Goal: Task Accomplishment & Management: Manage account settings

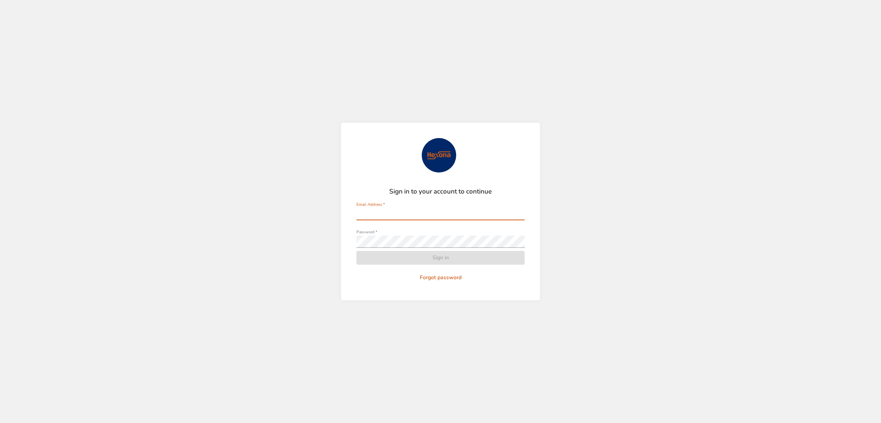
type input "**********"
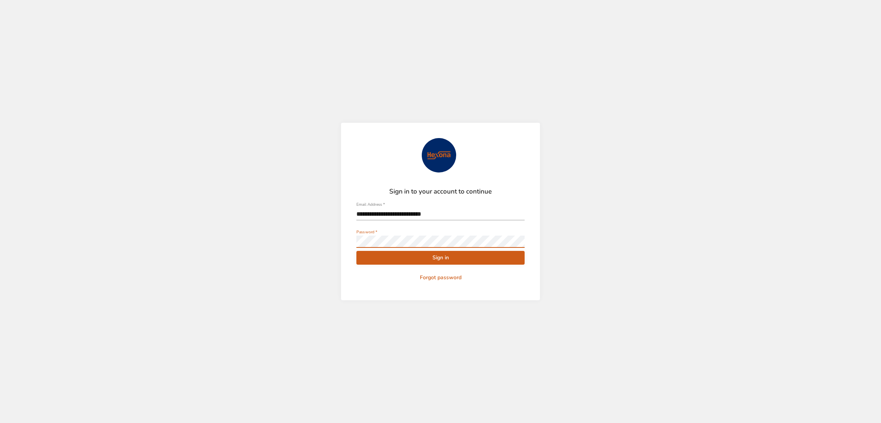
click at [393, 253] on span "Sign in" at bounding box center [440, 258] width 156 height 10
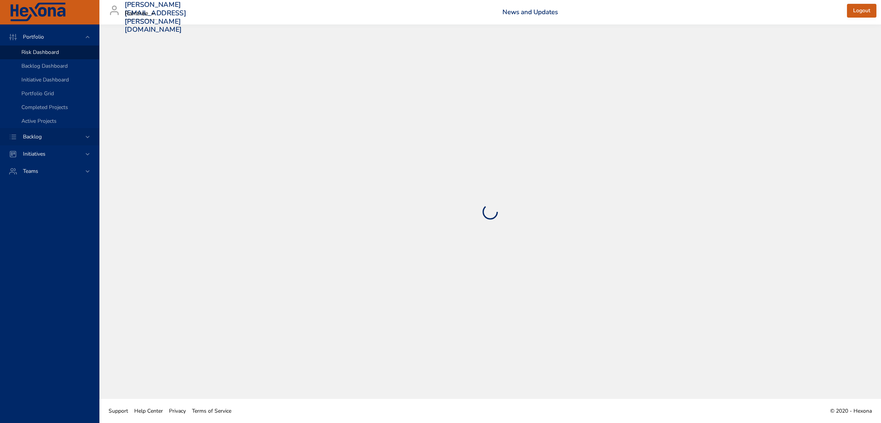
click at [47, 135] on span "Backlog" at bounding box center [32, 136] width 31 height 7
click at [43, 70] on span "Backlog Details" at bounding box center [39, 69] width 37 height 7
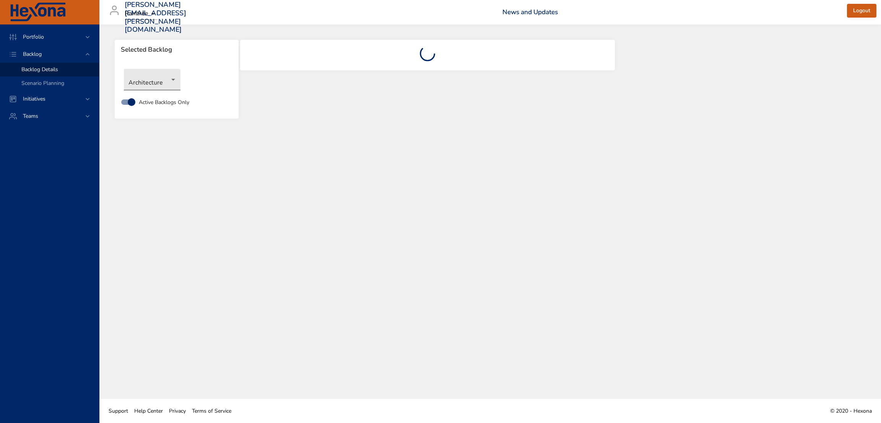
click at [161, 84] on body "Portfolio Backlog Backlog Details Scenario Planning Initiatives Teams [PERSON_N…" at bounding box center [440, 211] width 881 height 423
click at [172, 190] on li "NewGen Scheduler" at bounding box center [163, 193] width 78 height 13
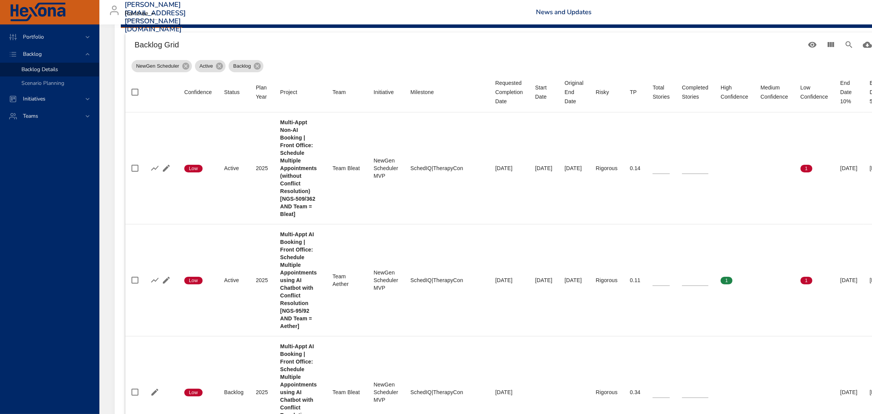
scroll to position [265, 0]
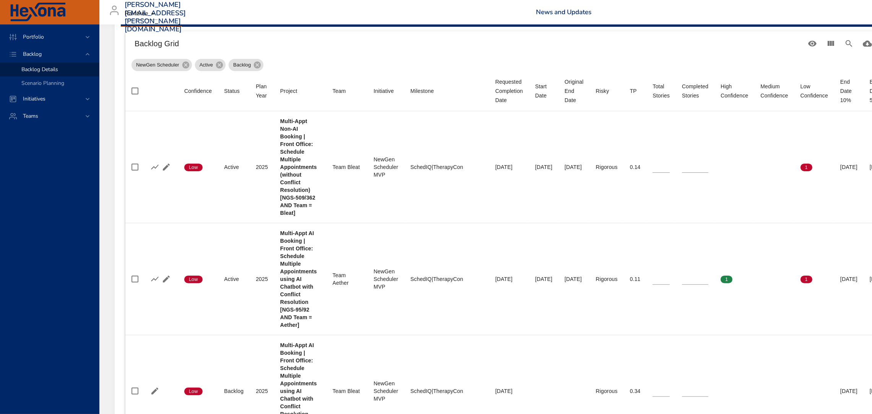
type input "*"
type input "**"
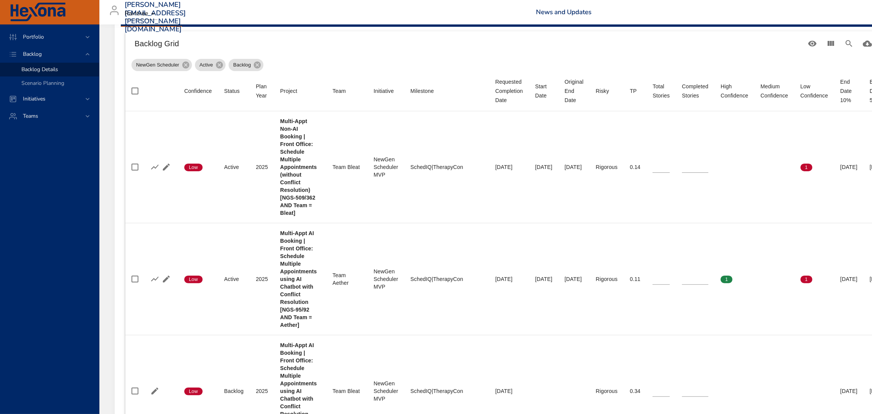
type input "*"
type input "**"
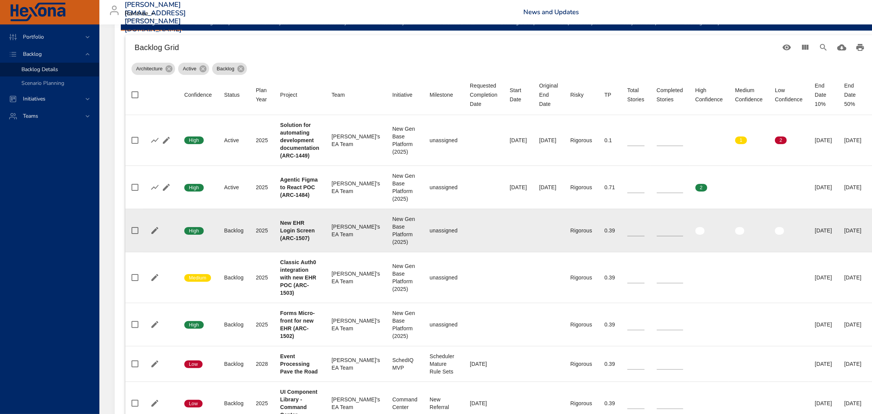
scroll to position [264, 0]
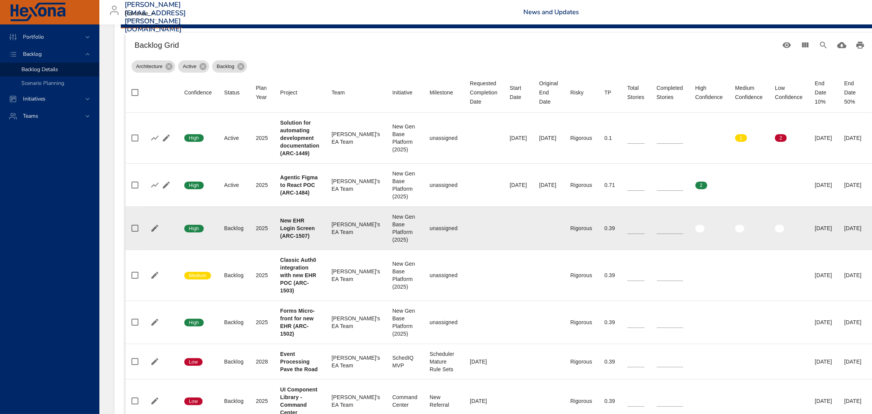
click at [626, 161] on td "Total Stories *" at bounding box center [635, 138] width 29 height 51
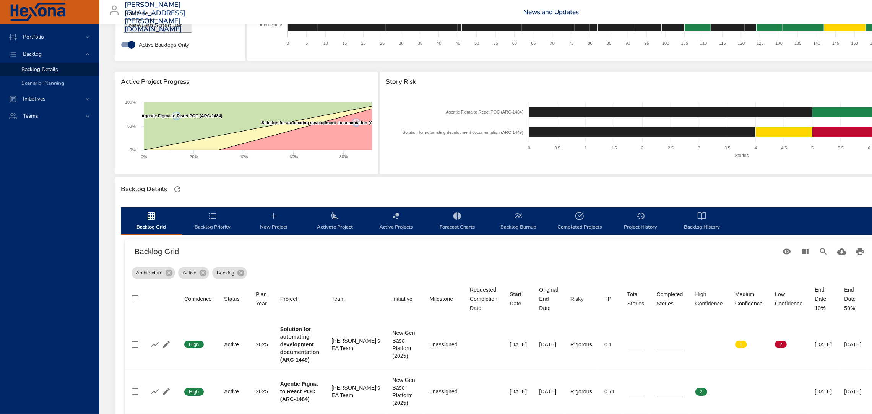
scroll to position [0, 0]
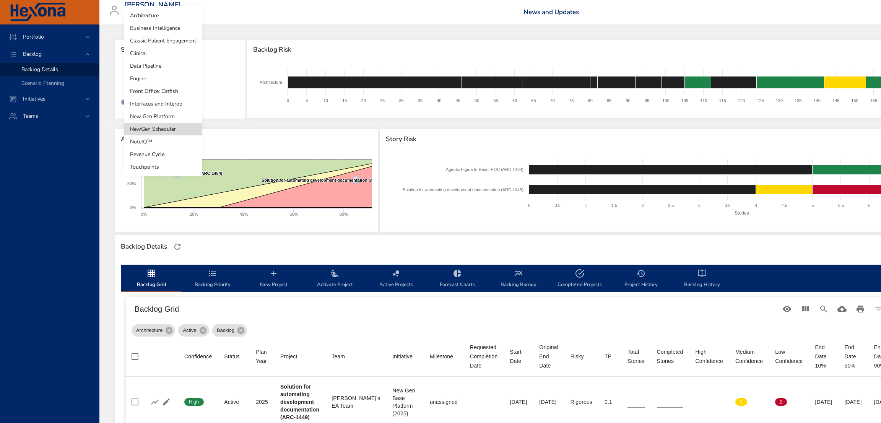
click at [174, 75] on body "Portfolio Backlog Backlog Details Scenario Planning Initiatives Teams jose.mira…" at bounding box center [440, 211] width 881 height 423
click at [167, 130] on li "NewGen Scheduler" at bounding box center [163, 129] width 78 height 13
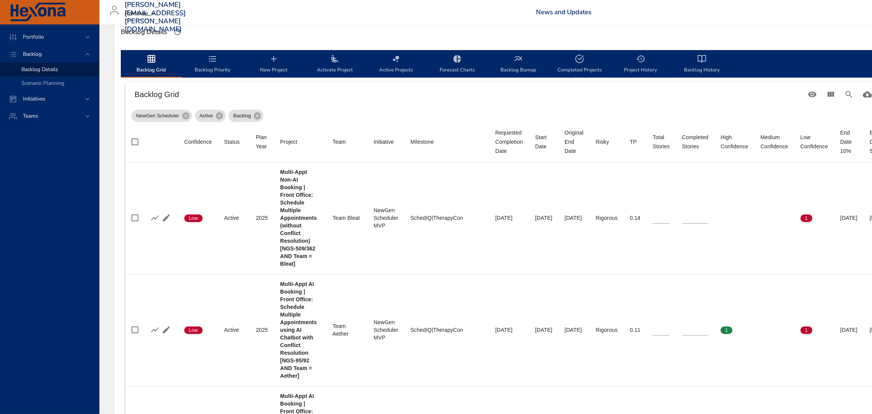
scroll to position [251, 0]
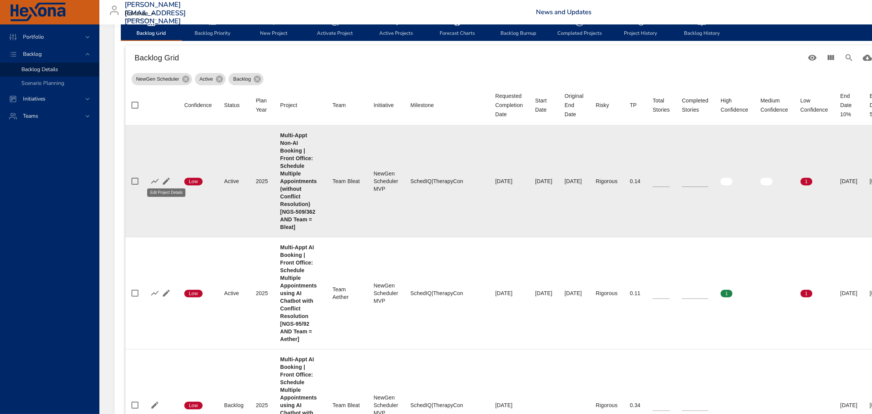
click at [166, 177] on icon "button" at bounding box center [166, 181] width 9 height 9
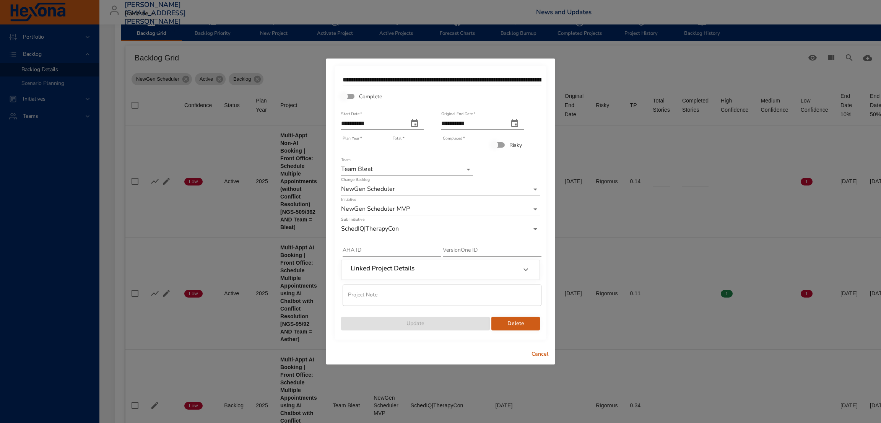
type input "*"
click at [434, 145] on input "*" at bounding box center [415, 148] width 45 height 12
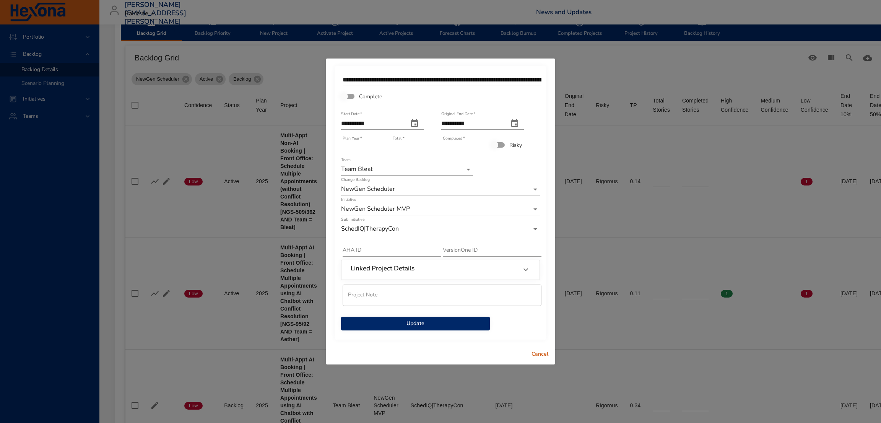
type input "*"
click at [484, 146] on input "*" at bounding box center [465, 148] width 45 height 12
click at [427, 324] on span "Update" at bounding box center [415, 324] width 136 height 10
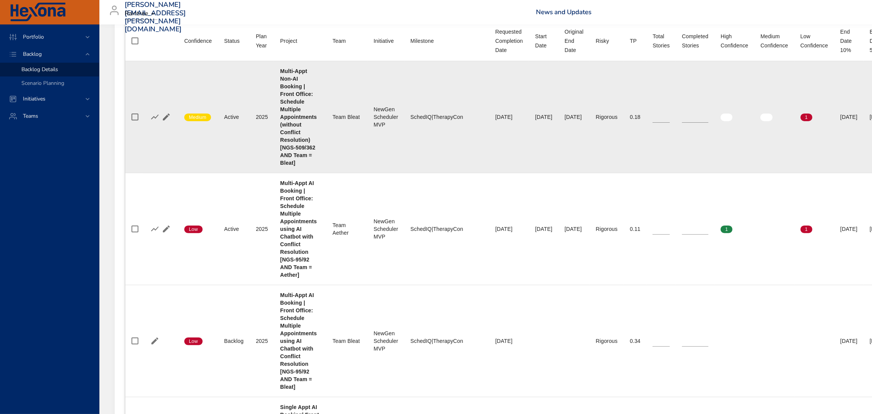
scroll to position [317, 0]
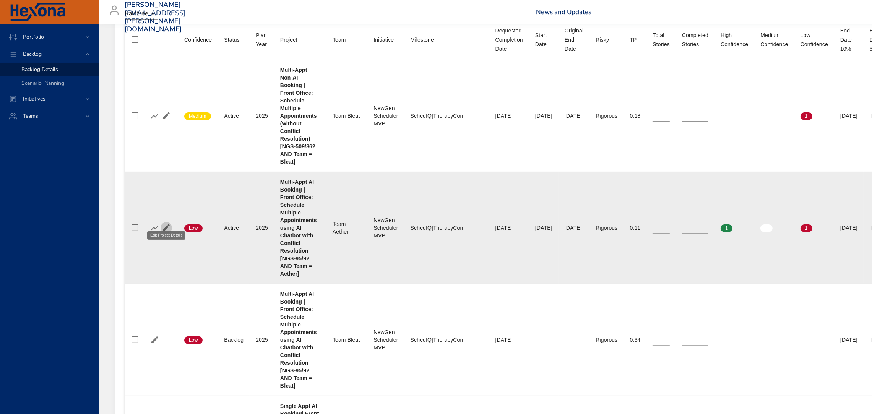
click at [163, 223] on icon "button" at bounding box center [166, 227] width 9 height 9
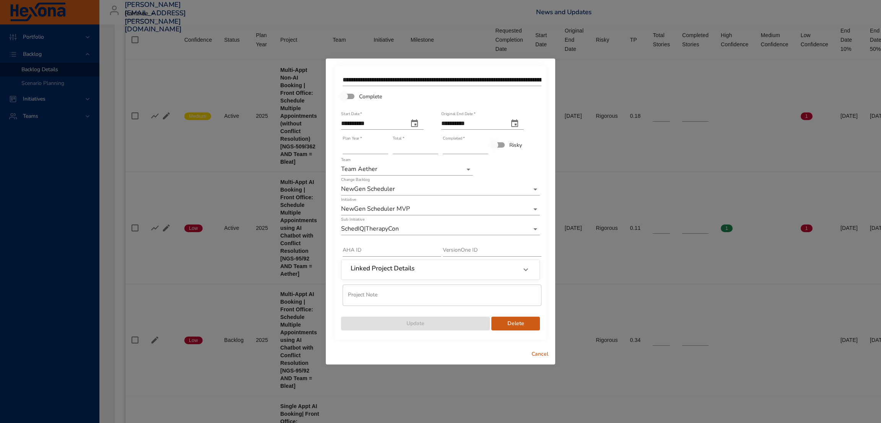
click at [483, 145] on input "*" at bounding box center [465, 148] width 45 height 12
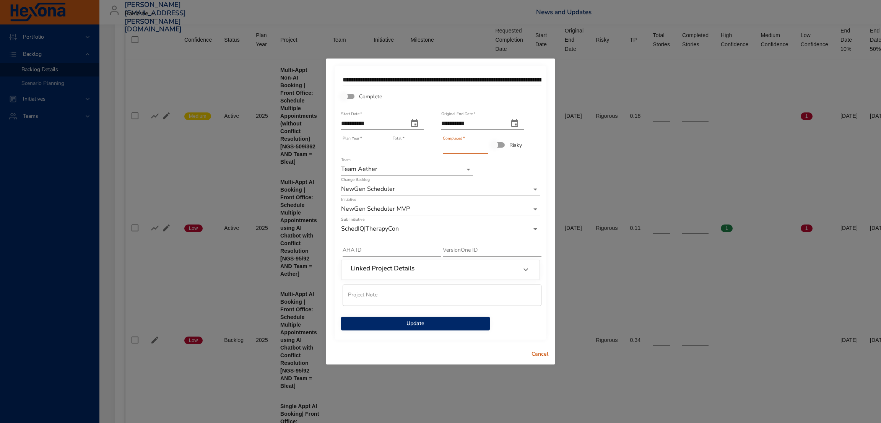
type input "*"
click at [483, 145] on input "*" at bounding box center [465, 148] width 45 height 12
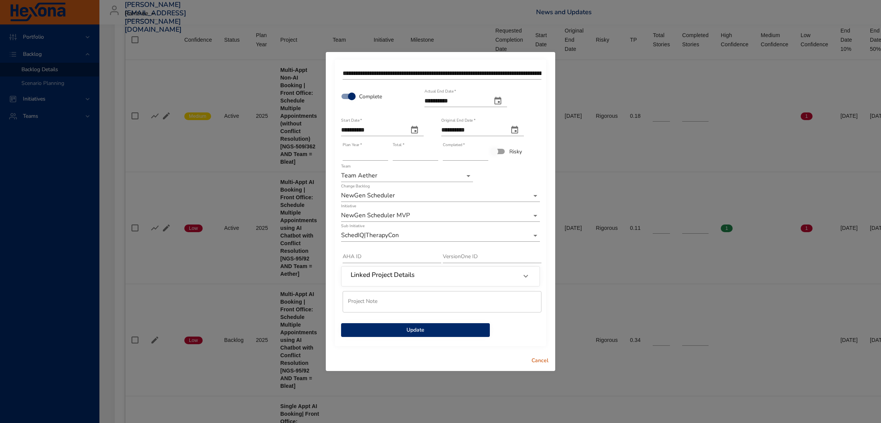
click at [429, 328] on span "Update" at bounding box center [415, 330] width 136 height 10
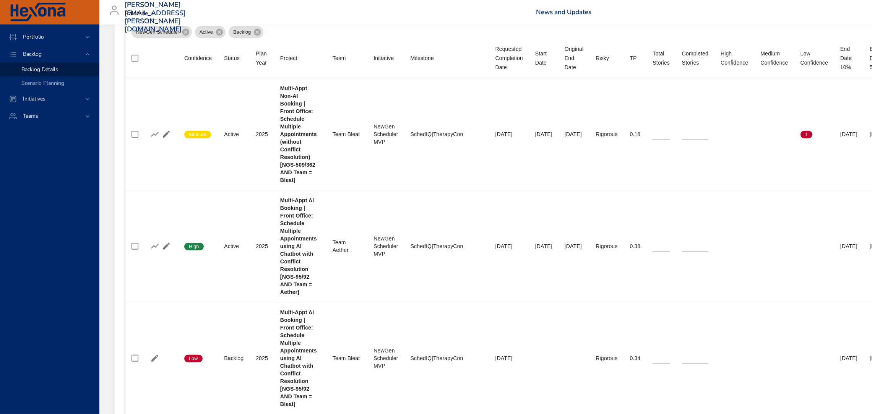
scroll to position [295, 0]
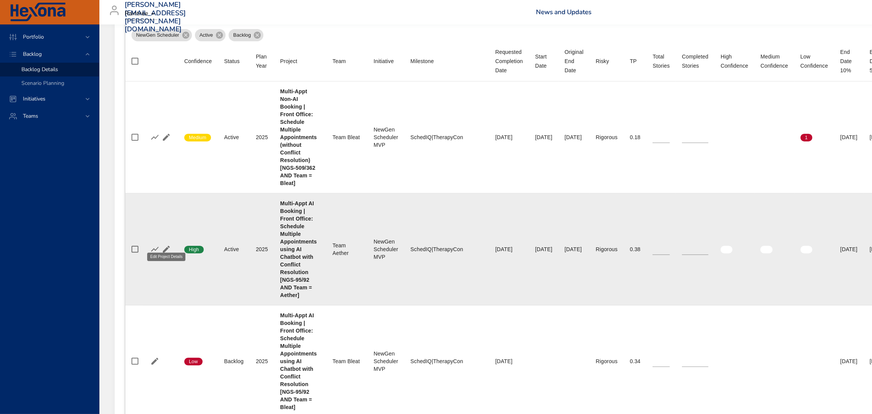
click at [162, 245] on icon "button" at bounding box center [166, 249] width 9 height 9
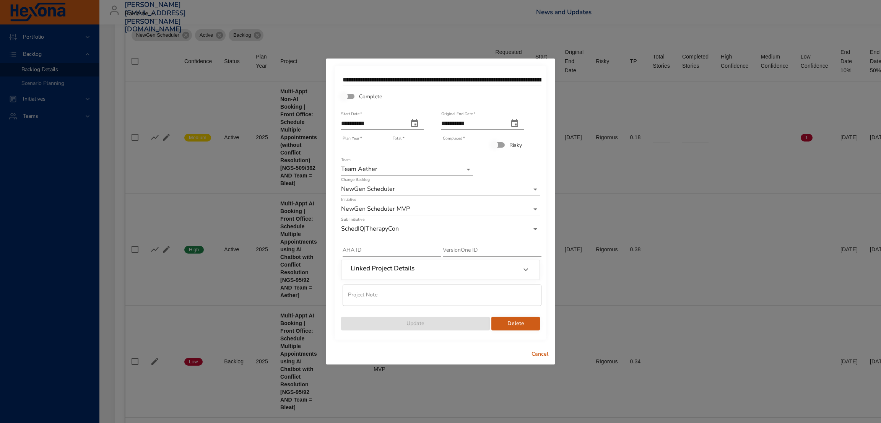
type input "*"
click at [434, 145] on input "*" at bounding box center [415, 148] width 45 height 12
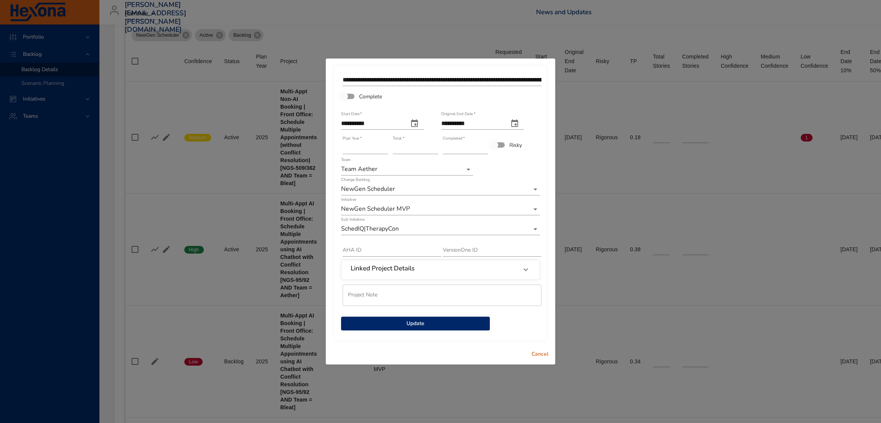
click at [446, 322] on span "Update" at bounding box center [415, 324] width 136 height 10
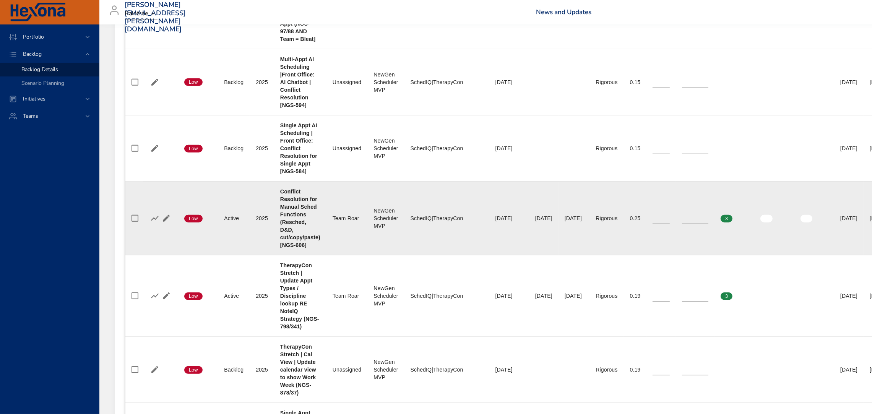
scroll to position [836, 0]
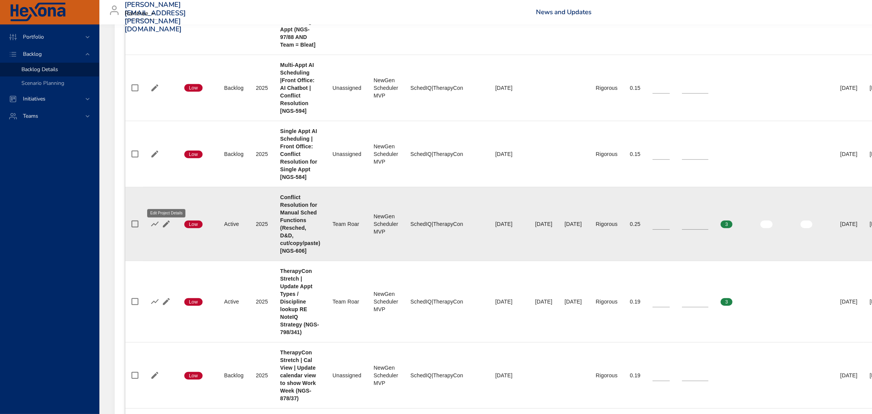
click at [164, 219] on icon "button" at bounding box center [166, 223] width 9 height 9
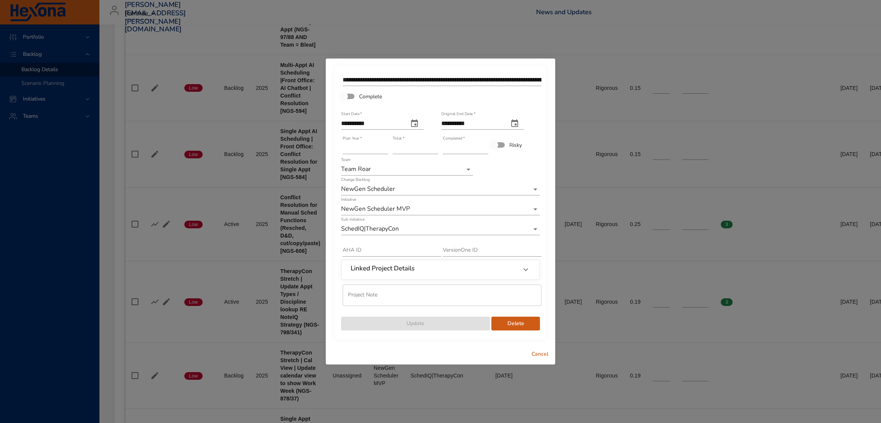
type input "*"
click at [484, 146] on input "*" at bounding box center [465, 148] width 45 height 12
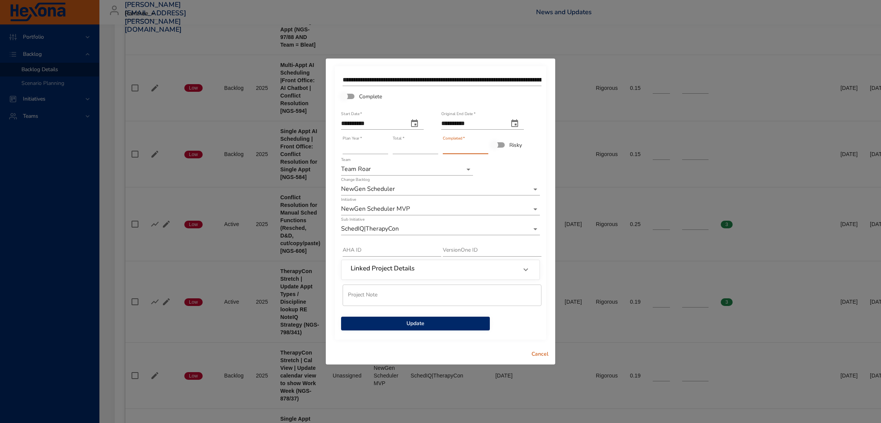
click at [417, 325] on span "Update" at bounding box center [415, 324] width 136 height 10
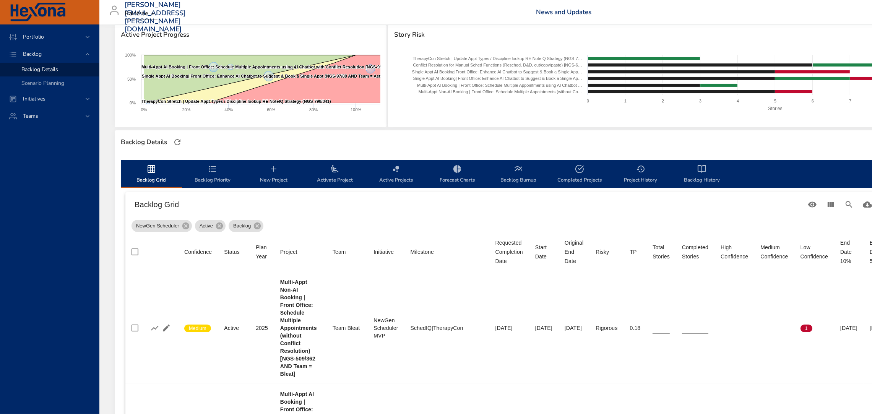
scroll to position [0, 0]
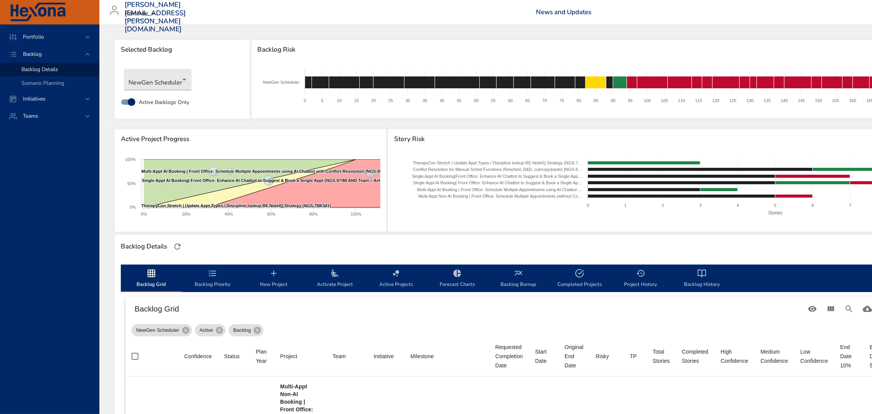
click at [228, 54] on div "Selected Backlog" at bounding box center [182, 50] width 135 height 20
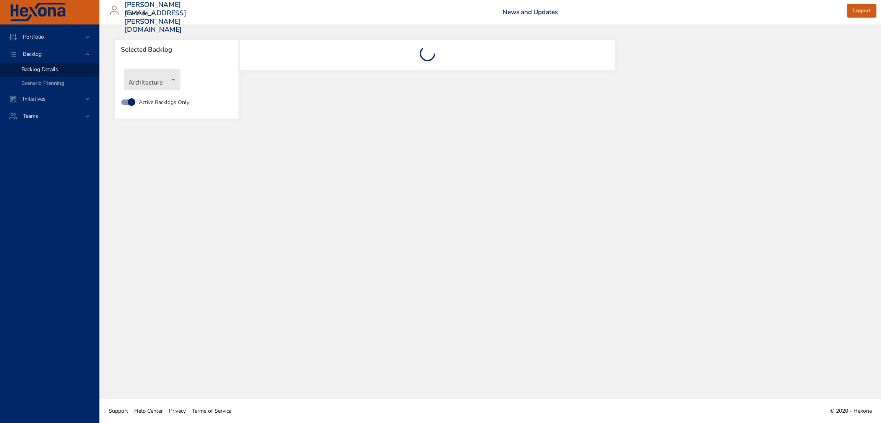
click at [143, 81] on body "Portfolio Backlog Backlog Details Scenario Planning Initiatives Teams [PERSON_N…" at bounding box center [440, 211] width 881 height 423
click at [170, 193] on li "NewGen Scheduler" at bounding box center [163, 193] width 78 height 13
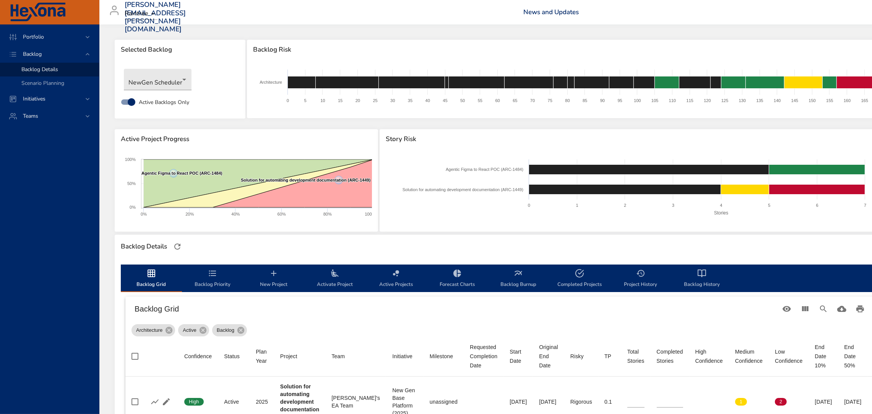
type input "*"
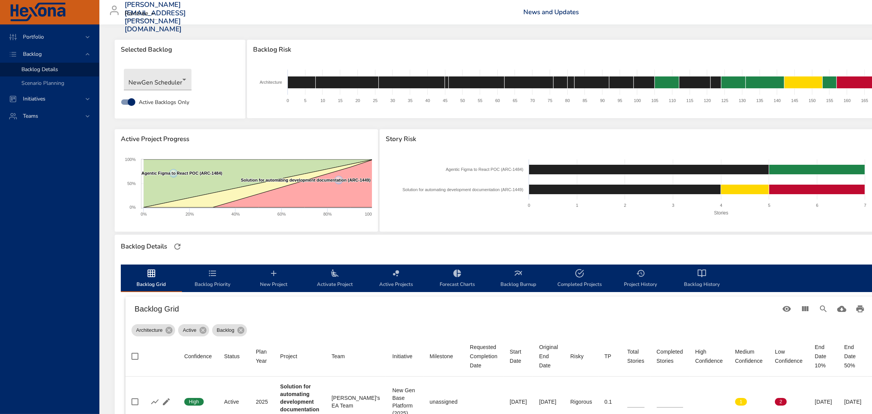
type input "*"
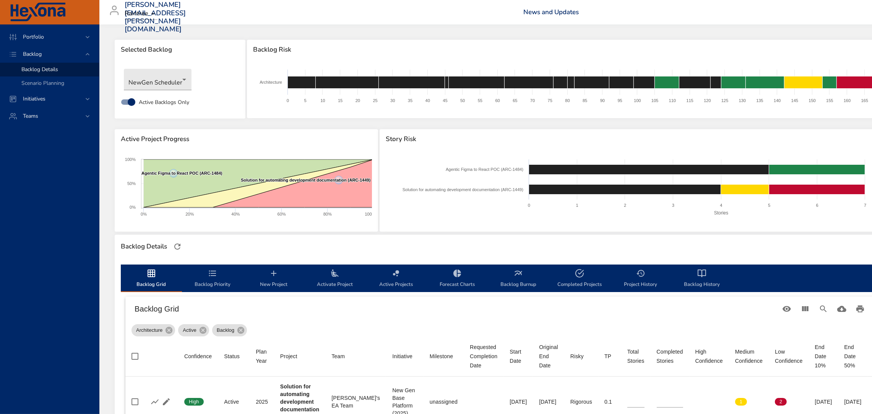
type input "*"
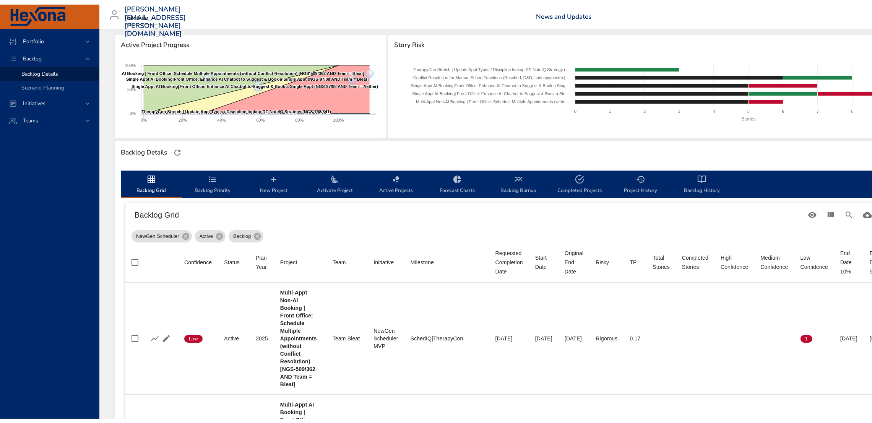
scroll to position [104, 0]
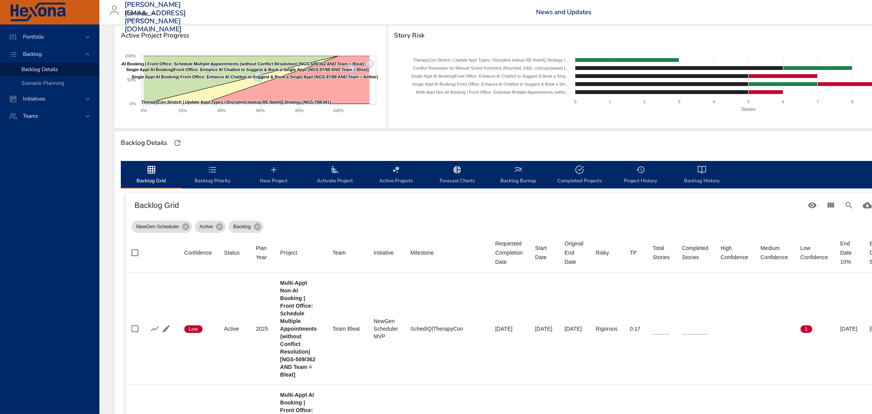
click at [575, 173] on icon "backlog-tab" at bounding box center [579, 169] width 9 height 9
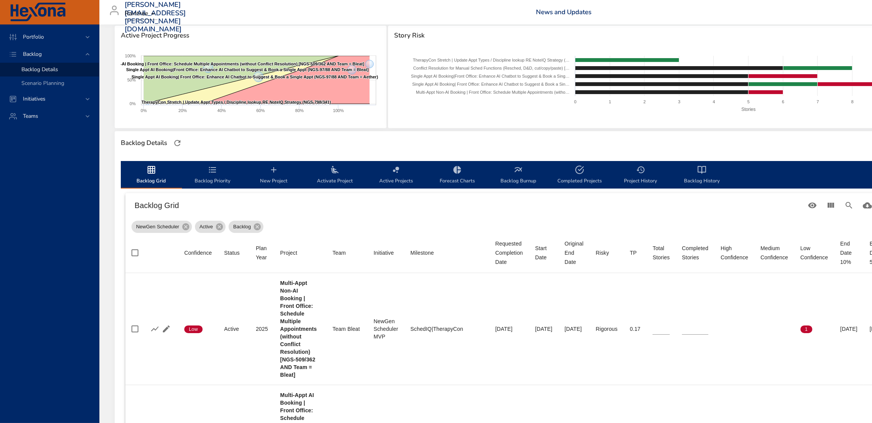
select select "***"
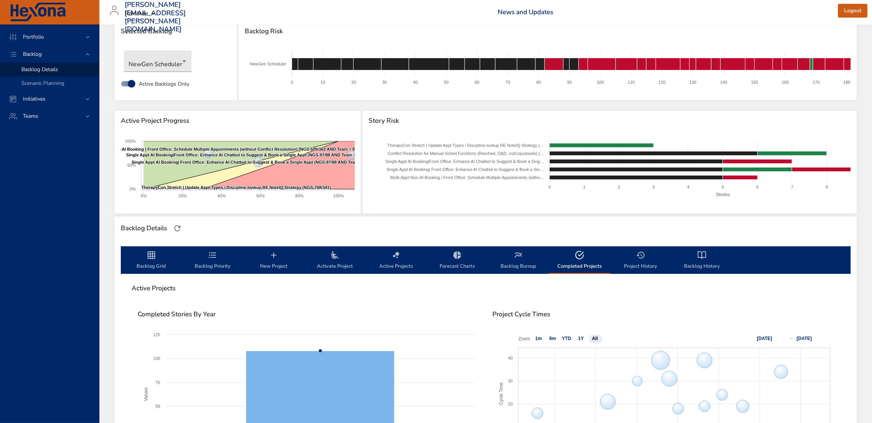
scroll to position [0, 0]
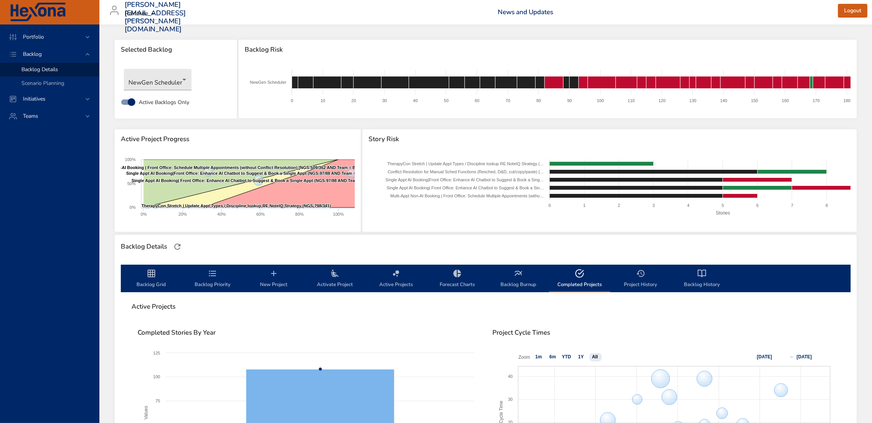
click at [333, 279] on span "Activate Project" at bounding box center [335, 279] width 52 height 20
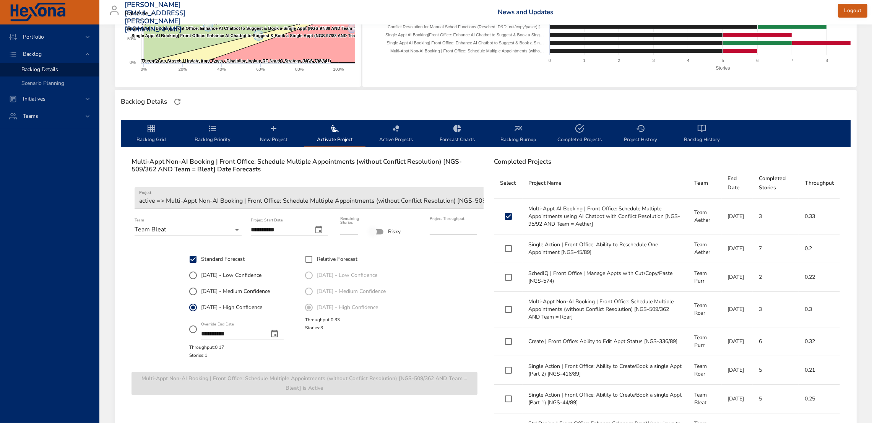
scroll to position [141, 0]
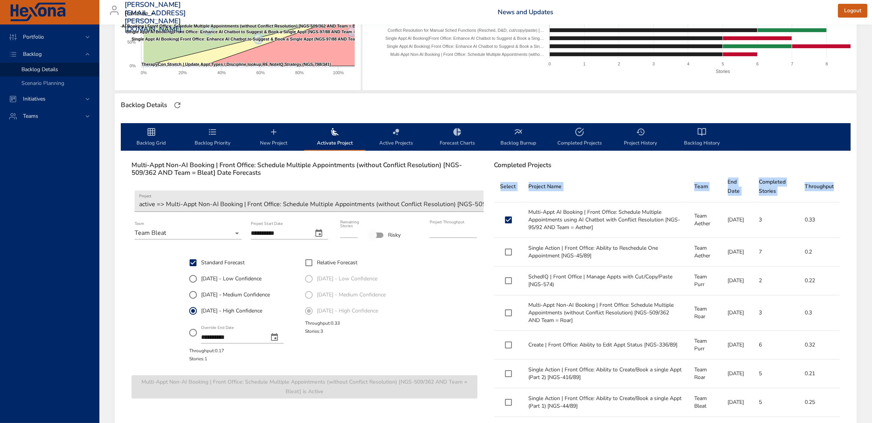
drag, startPoint x: 835, startPoint y: 182, endPoint x: 503, endPoint y: 187, distance: 332.2
click at [496, 180] on tr "Select Project Name Team End Date Completed Stories Throughput" at bounding box center [667, 186] width 346 height 31
click at [614, 163] on h6 "Completed Projects" at bounding box center [667, 165] width 346 height 8
click at [724, 223] on td "[DATE]" at bounding box center [737, 220] width 31 height 36
click at [565, 224] on td "Multi-Appt AI Booking | Front Office: Schedule Multiple Appointments using AI C…" at bounding box center [606, 220] width 166 height 36
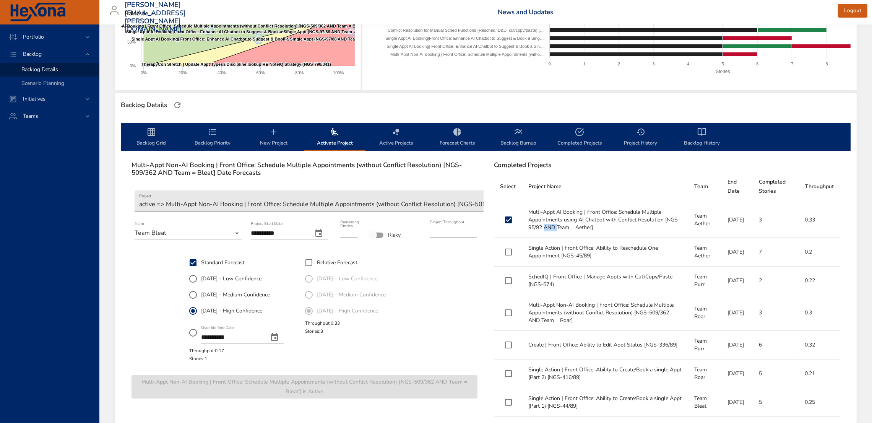
click at [565, 224] on td "Multi-Appt AI Booking | Front Office: Schedule Multiple Appointments using AI C…" at bounding box center [606, 220] width 166 height 36
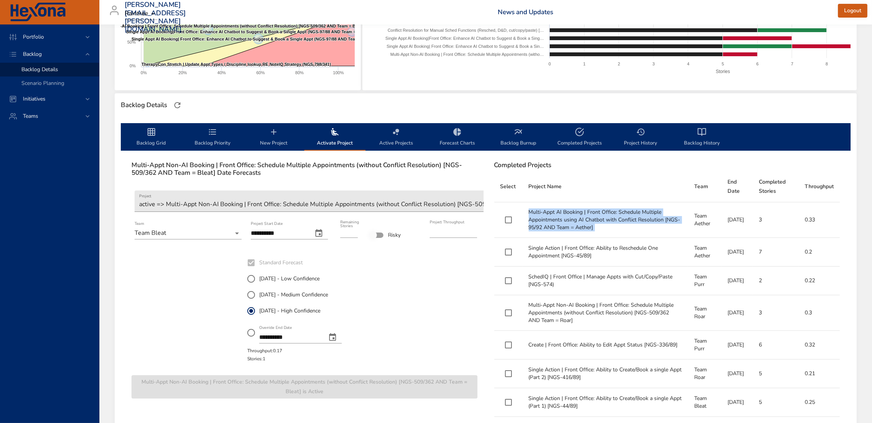
click at [575, 210] on td "Multi-Appt AI Booking | Front Office: Schedule Multiple Appointments using AI C…" at bounding box center [606, 220] width 166 height 36
click at [583, 135] on icon "backlog-tab" at bounding box center [579, 131] width 9 height 9
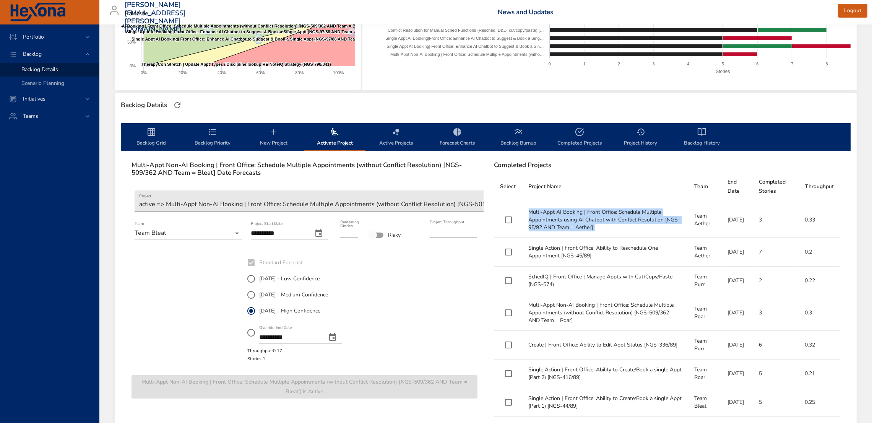
select select "***"
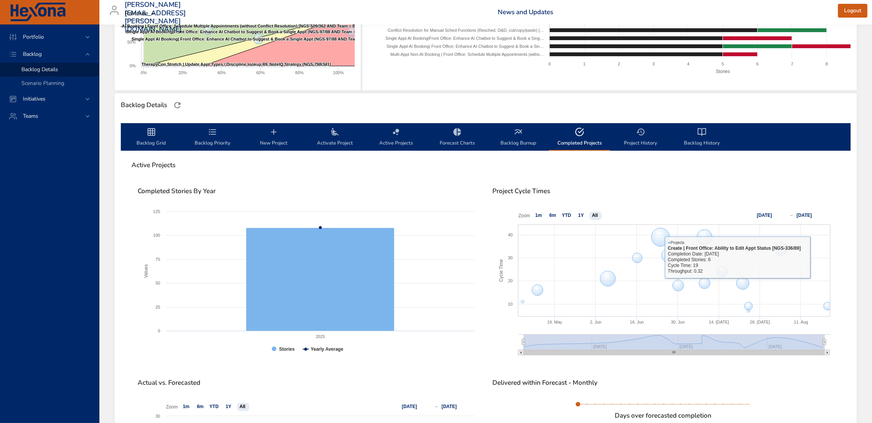
scroll to position [149, 0]
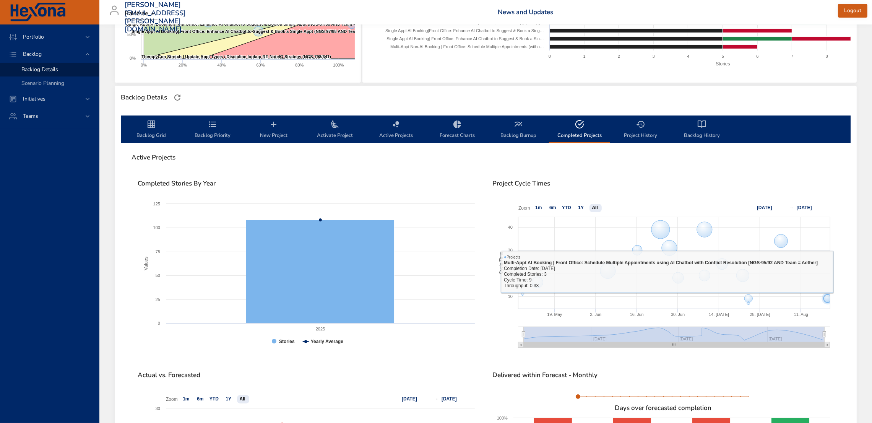
click at [826, 298] on icon at bounding box center [827, 298] width 8 height 8
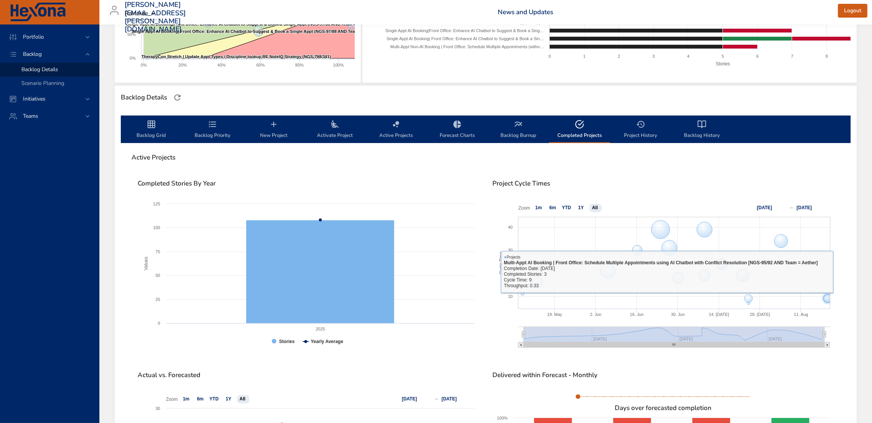
click at [826, 298] on icon at bounding box center [827, 298] width 8 height 8
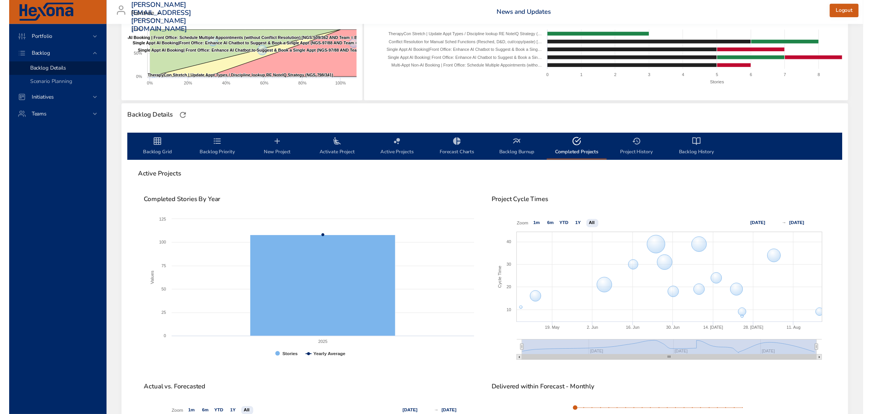
scroll to position [0, 0]
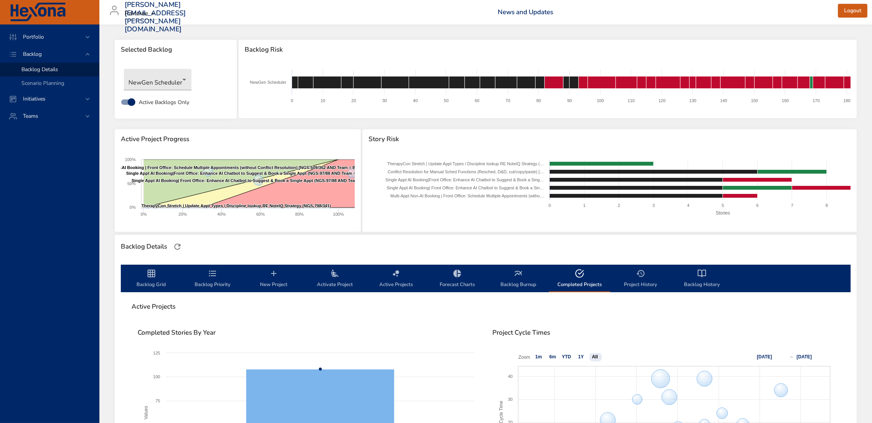
click at [151, 276] on icon "backlog-tab" at bounding box center [152, 274] width 8 height 8
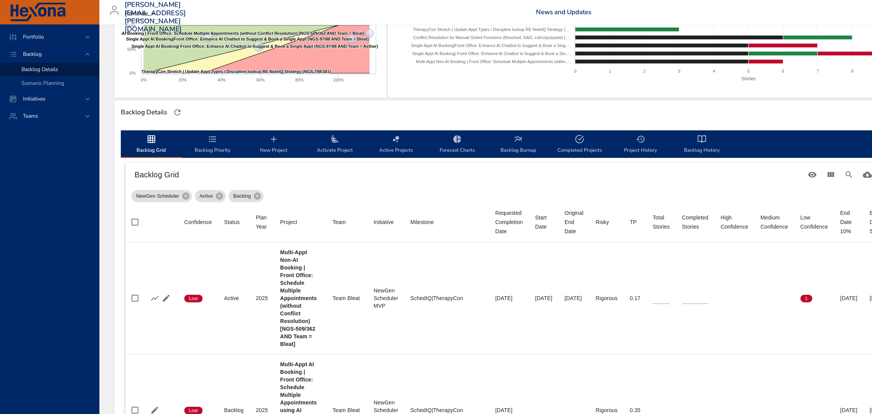
scroll to position [131, 0]
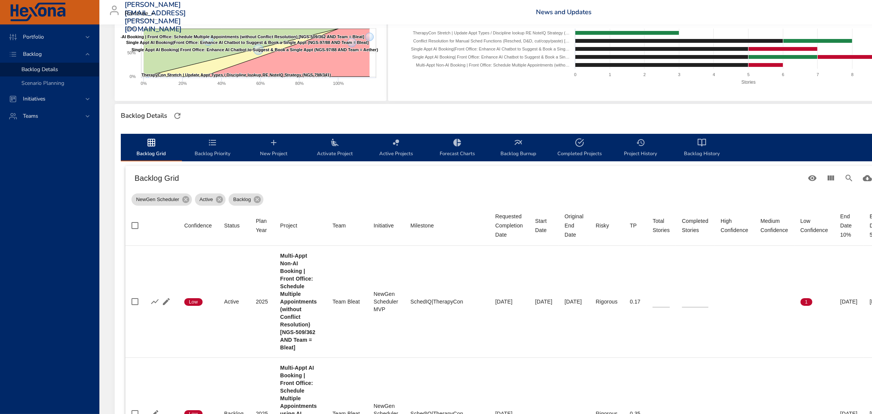
click at [205, 146] on span "Backlog Priority" at bounding box center [213, 148] width 52 height 20
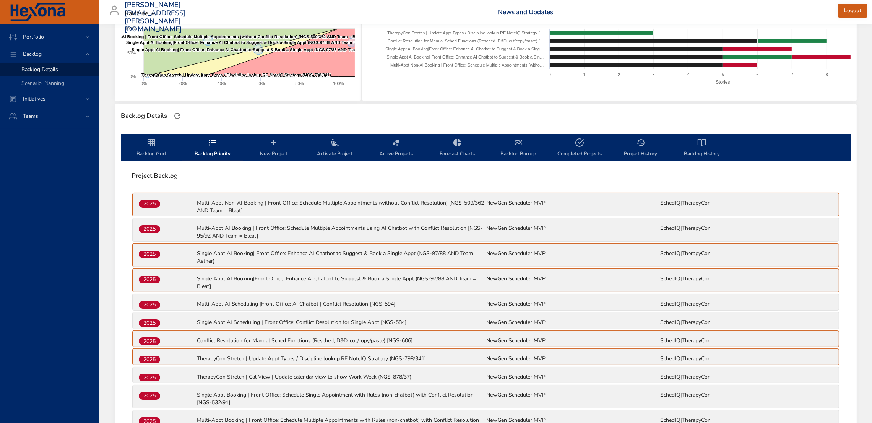
click at [149, 152] on span "Backlog Grid" at bounding box center [151, 148] width 52 height 20
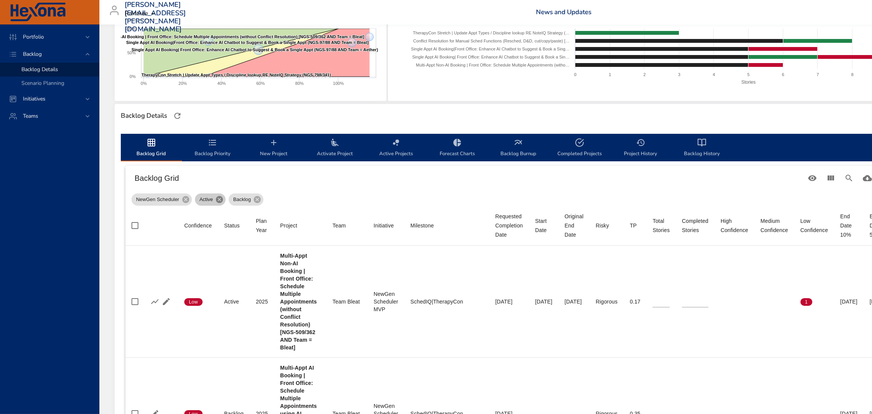
click at [217, 199] on icon at bounding box center [219, 199] width 7 height 7
type input "*"
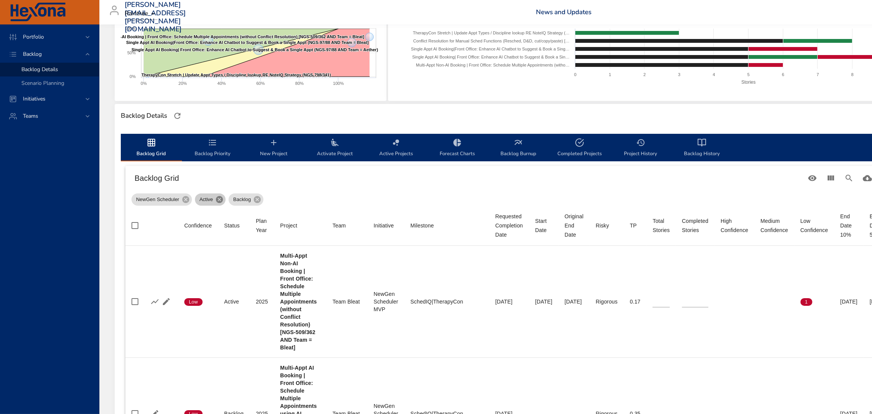
type input "*"
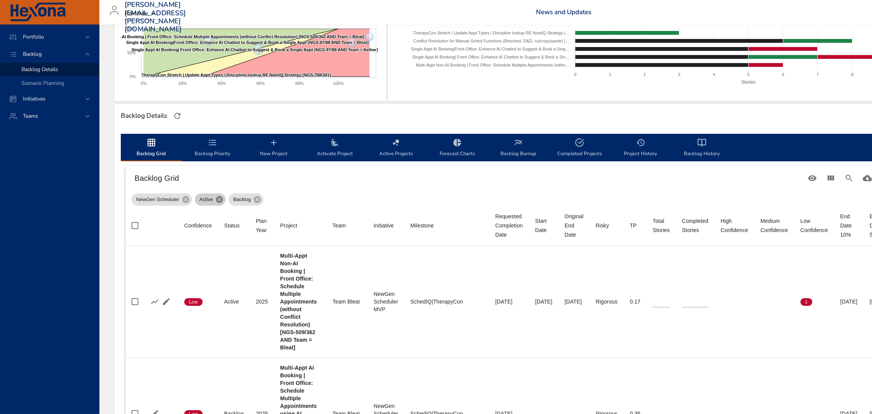
type input "*"
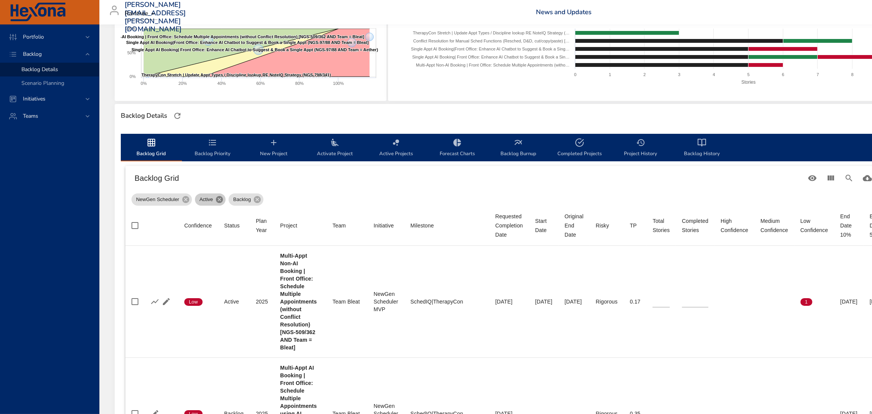
type input "*"
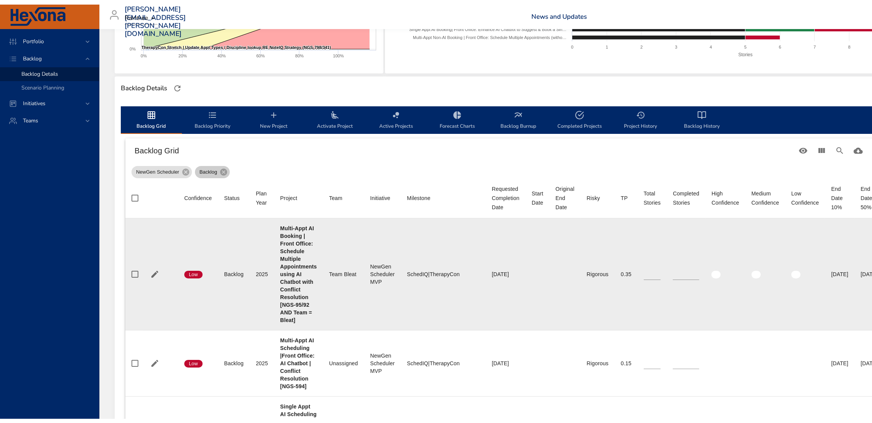
scroll to position [164, 0]
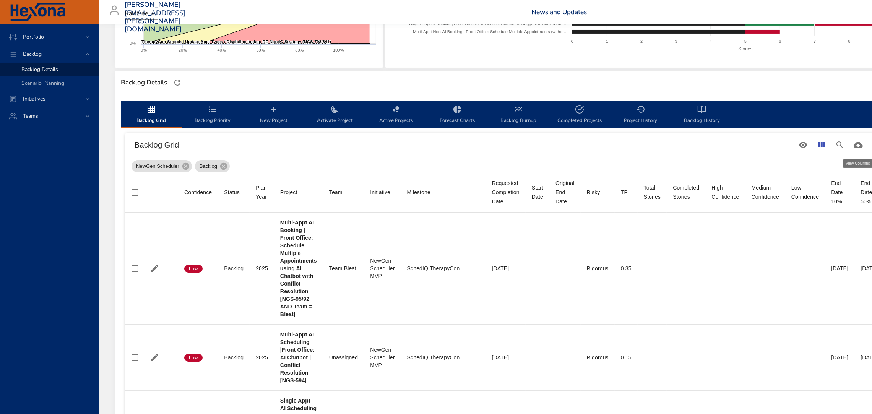
click at [826, 147] on icon "View Columns" at bounding box center [821, 144] width 9 height 9
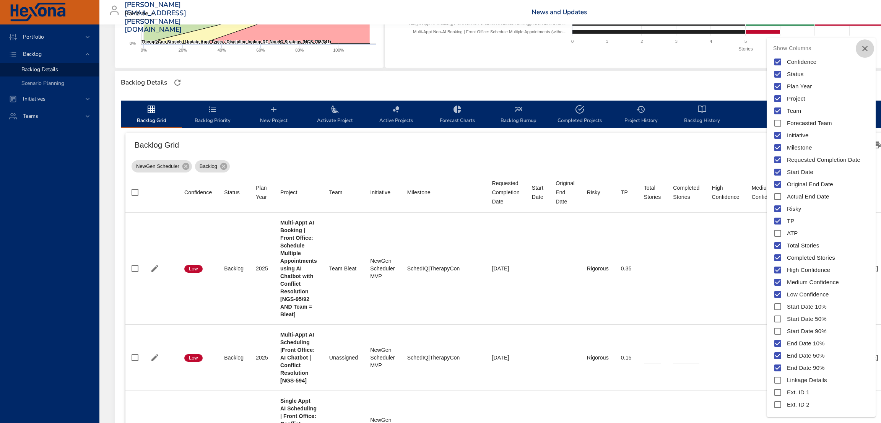
click at [865, 47] on icon "Close" at bounding box center [864, 48] width 5 height 5
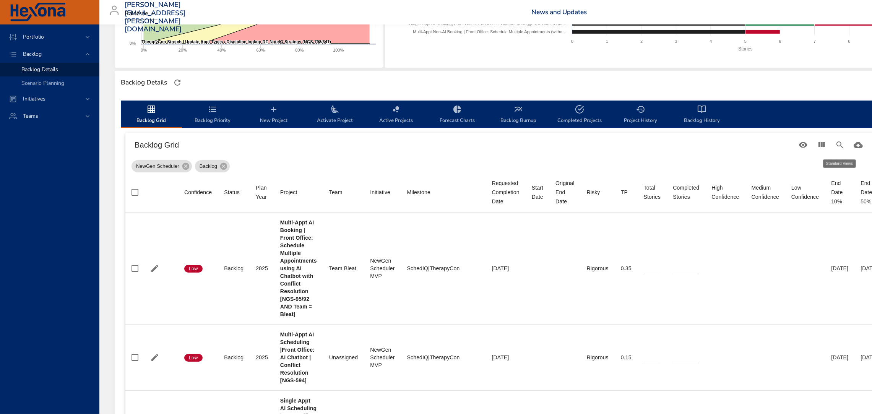
click at [812, 147] on button "Table Toolbar" at bounding box center [803, 145] width 18 height 18
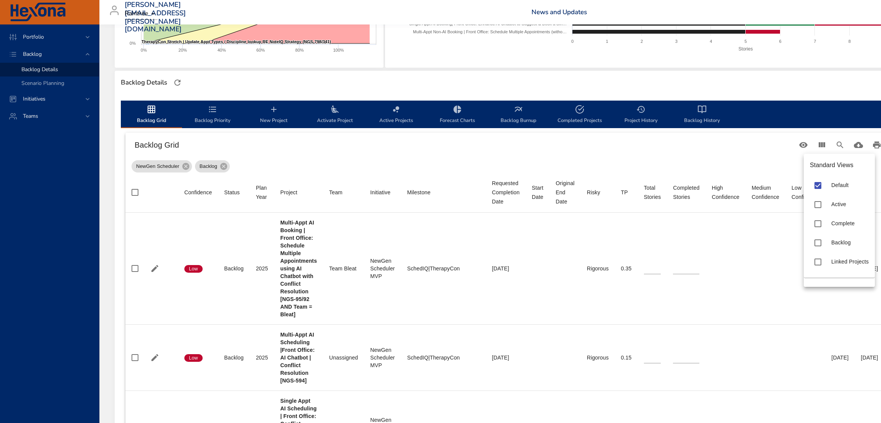
type input "*"
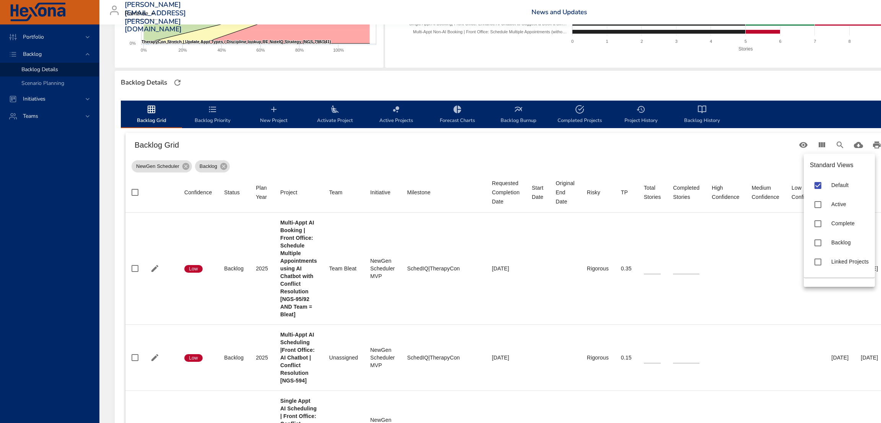
type input "*"
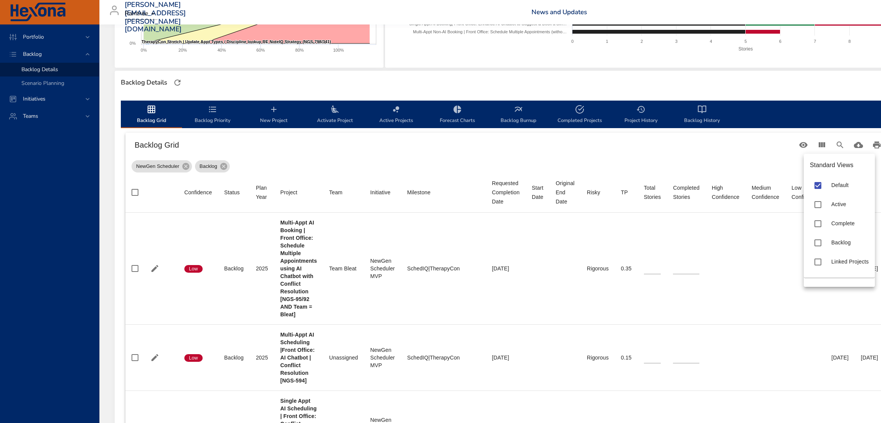
type input "*"
type input "**"
type input "*"
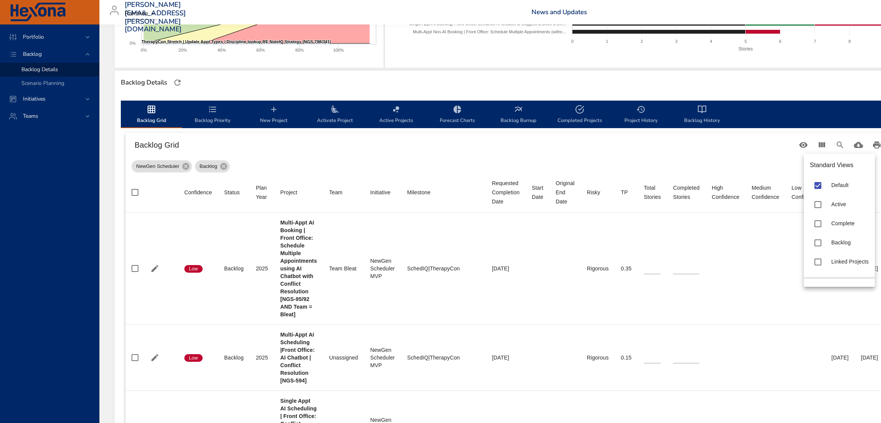
type input "*"
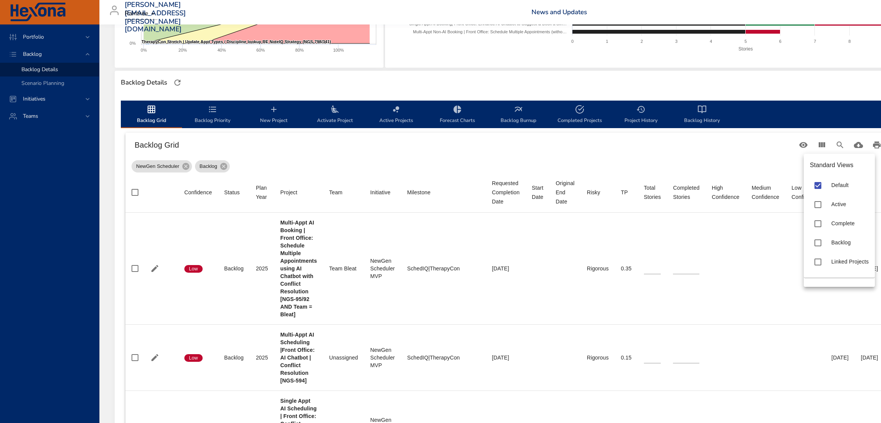
type input "*"
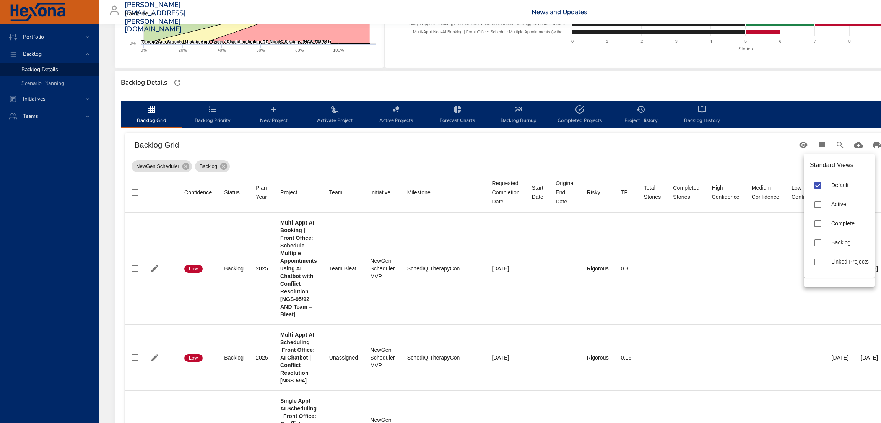
type input "*"
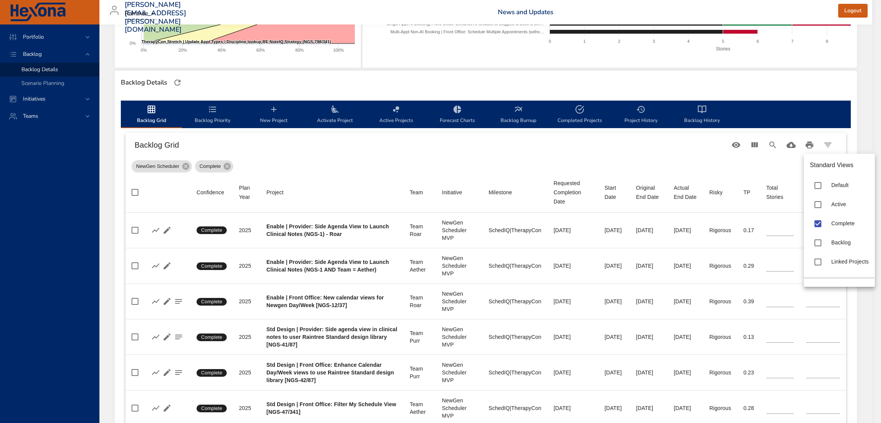
click at [356, 167] on div at bounding box center [440, 211] width 881 height 423
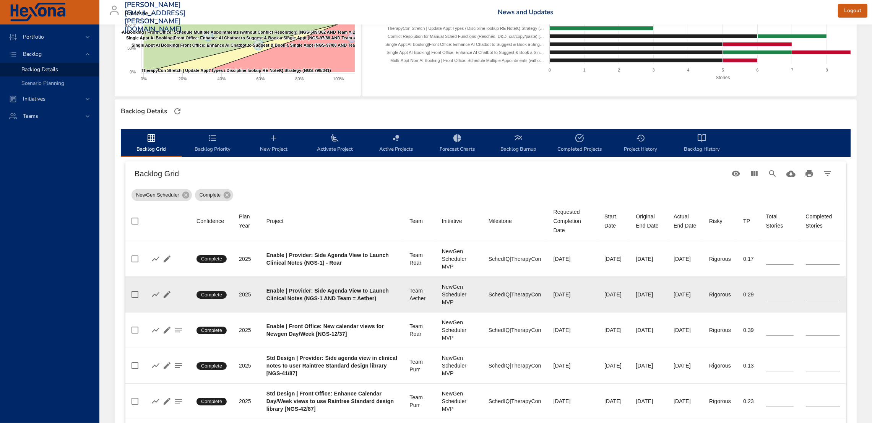
scroll to position [136, 0]
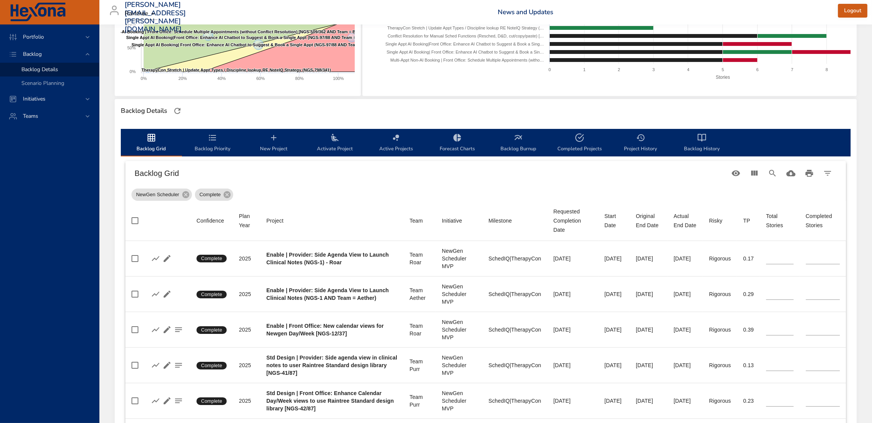
click at [637, 220] on div "Original End Date" at bounding box center [649, 220] width 26 height 18
type input "*"
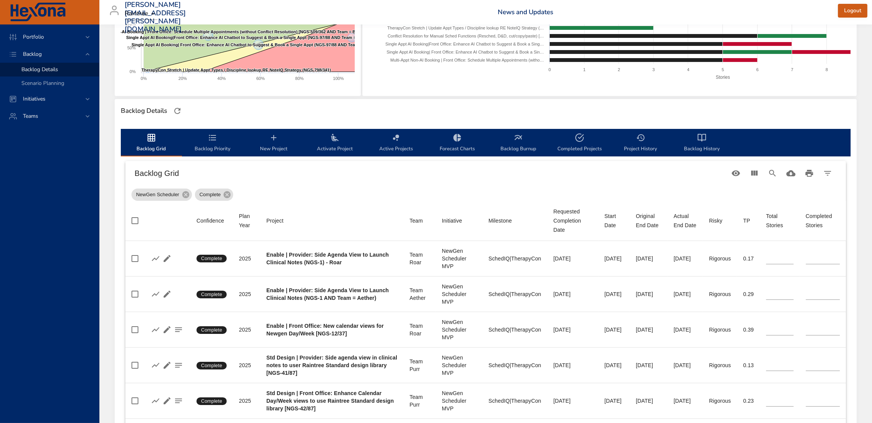
type input "*"
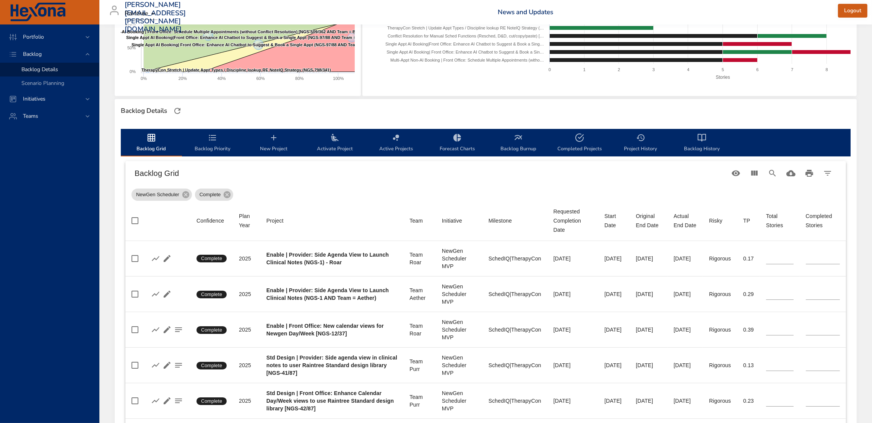
type input "*"
type input "**"
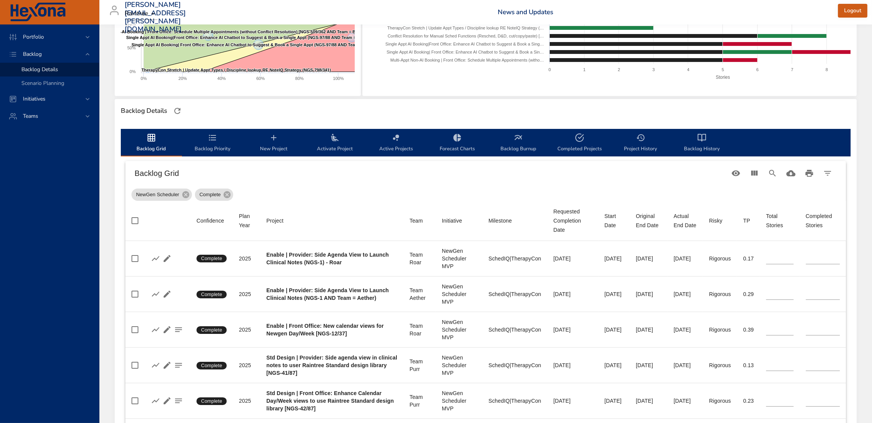
type input "*"
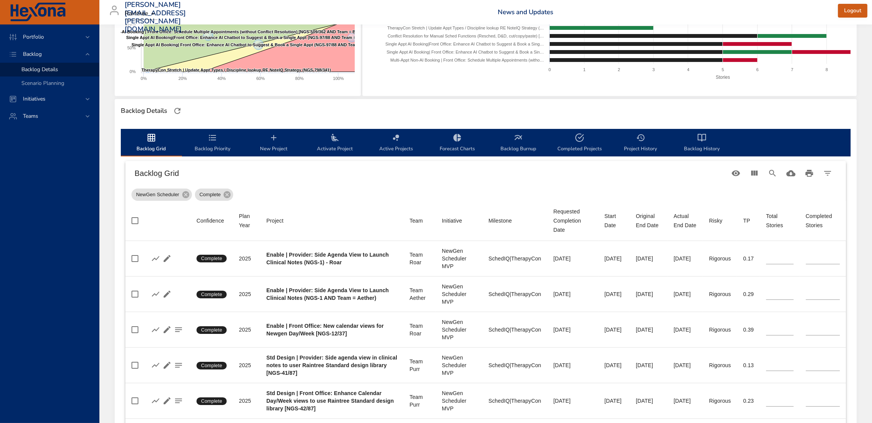
type input "*"
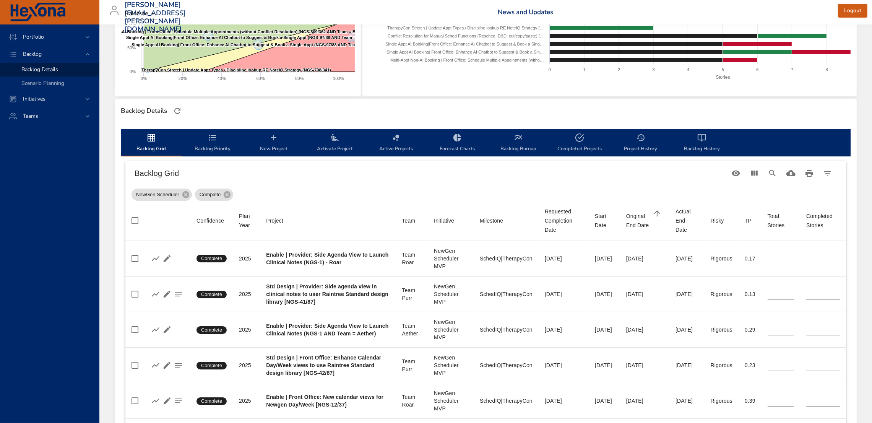
click at [684, 225] on div "Actual End Date" at bounding box center [687, 221] width 23 height 28
type input "*"
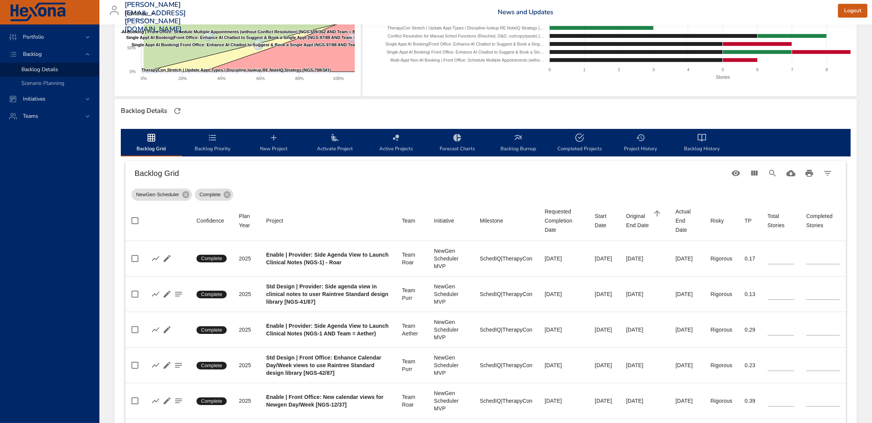
type input "*"
type input "**"
type input "*"
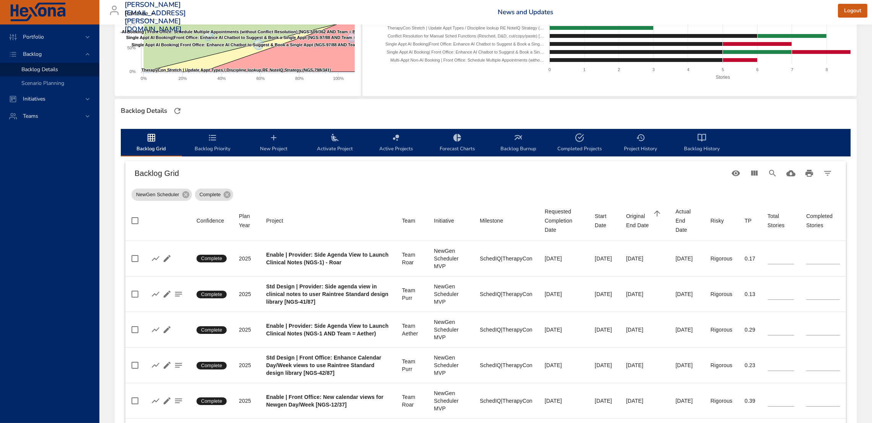
type input "*"
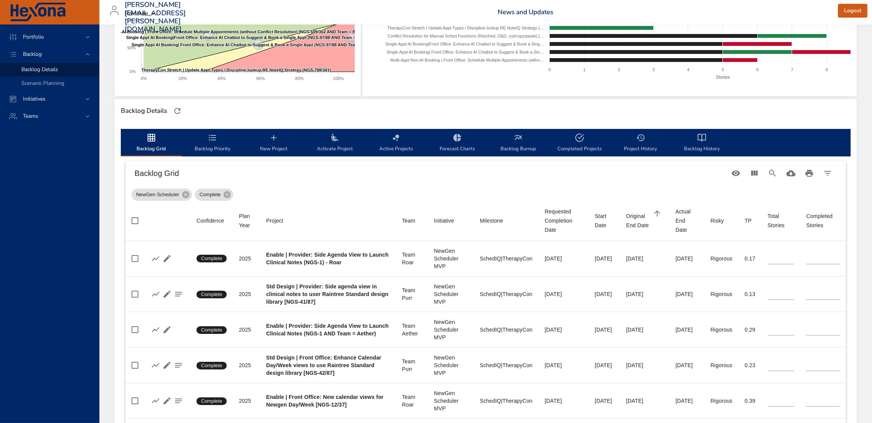
type input "*"
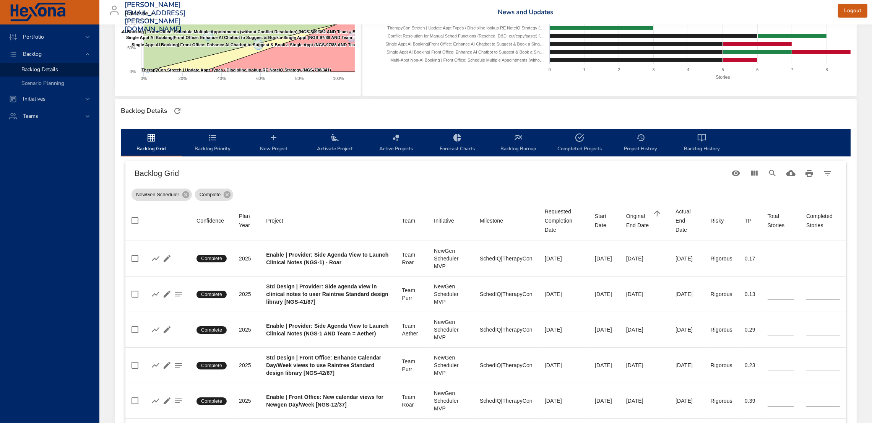
type input "*"
click at [684, 225] on div "Actual End Date" at bounding box center [674, 221] width 21 height 28
type input "*"
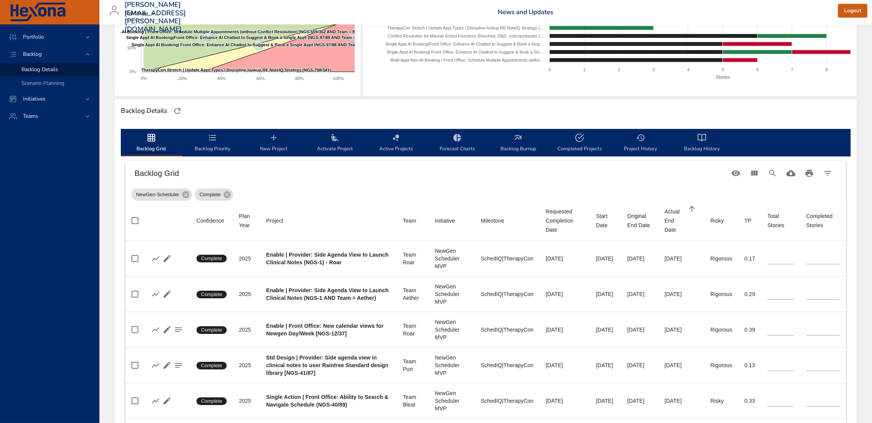
type input "*"
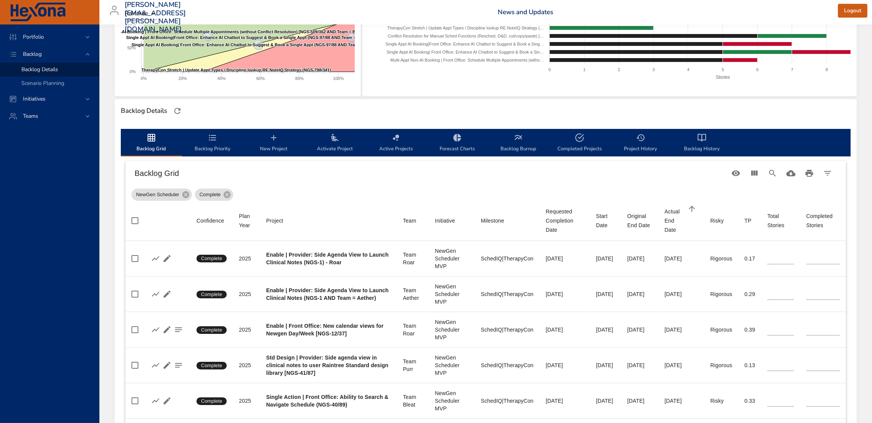
type input "*"
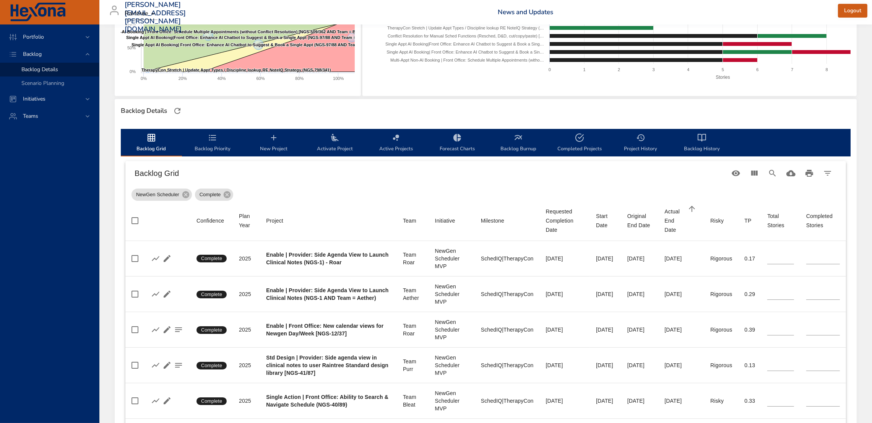
type input "*"
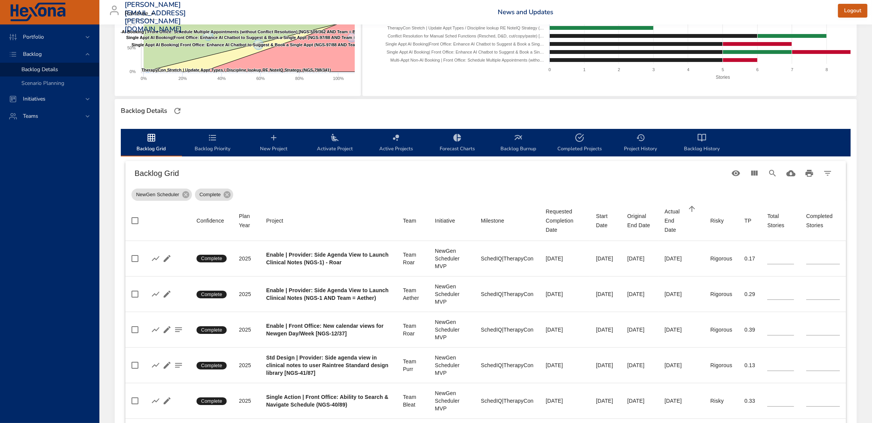
type input "**"
type input "*"
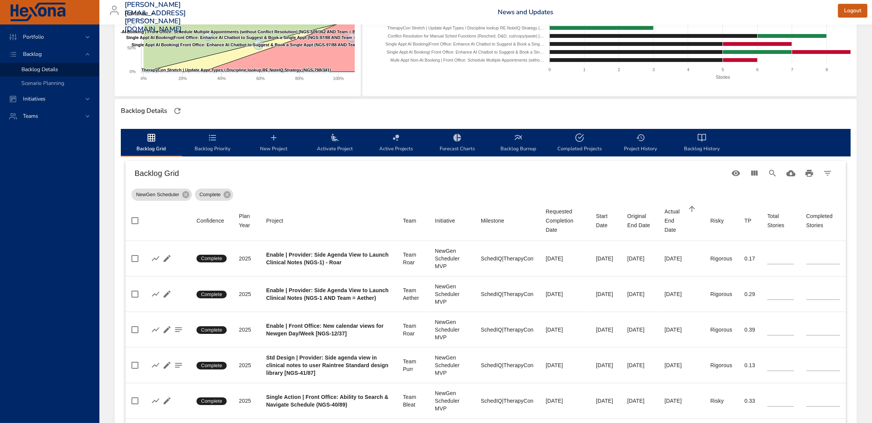
type input "*"
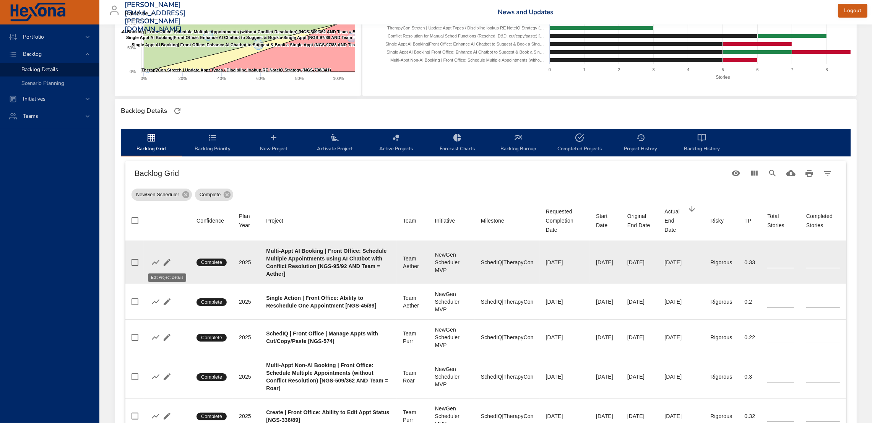
click at [164, 260] on icon "button" at bounding box center [166, 262] width 9 height 9
type input "*"
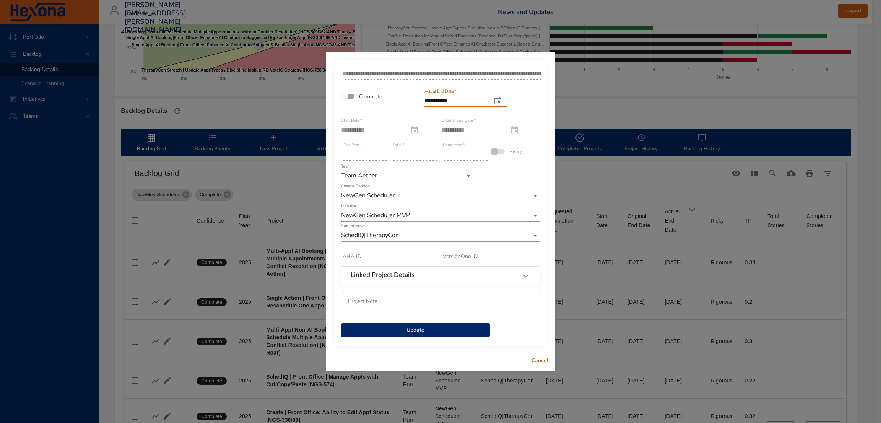
drag, startPoint x: 463, startPoint y: 95, endPoint x: 382, endPoint y: 95, distance: 81.8
click at [382, 95] on div "**********" at bounding box center [440, 201] width 200 height 273
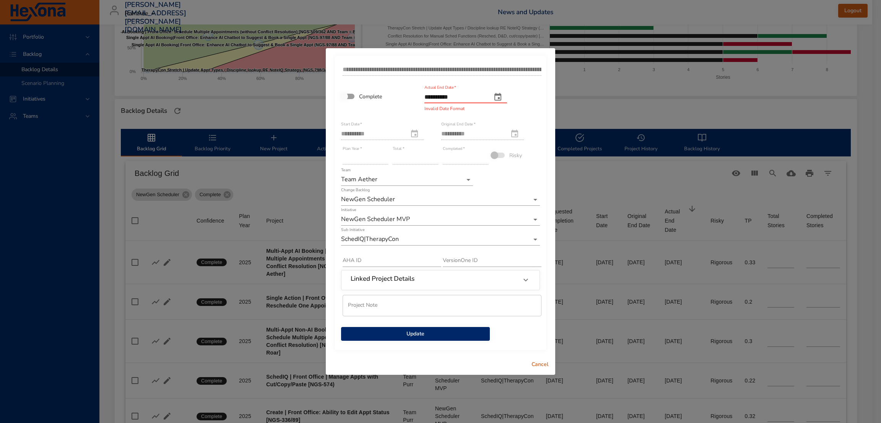
type input "**********"
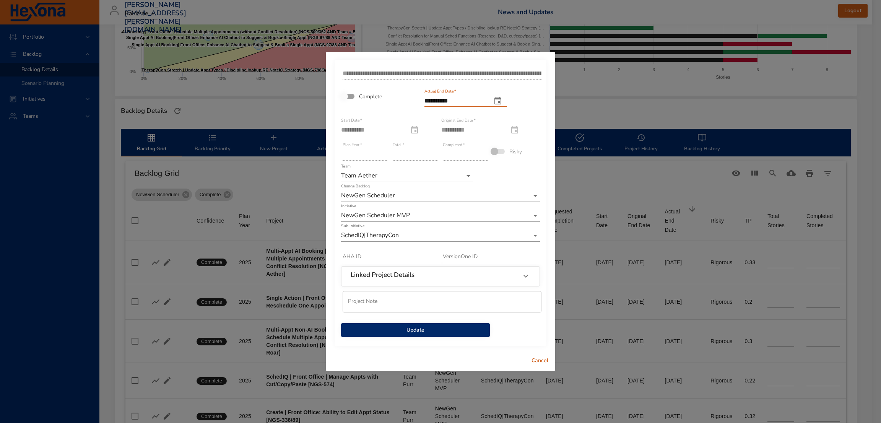
click at [502, 97] on icon "actual end date" at bounding box center [497, 100] width 9 height 9
click at [482, 90] on div at bounding box center [440, 211] width 881 height 423
click at [404, 94] on div "Complete" at bounding box center [381, 96] width 83 height 16
click at [420, 328] on span "Update" at bounding box center [415, 330] width 136 height 10
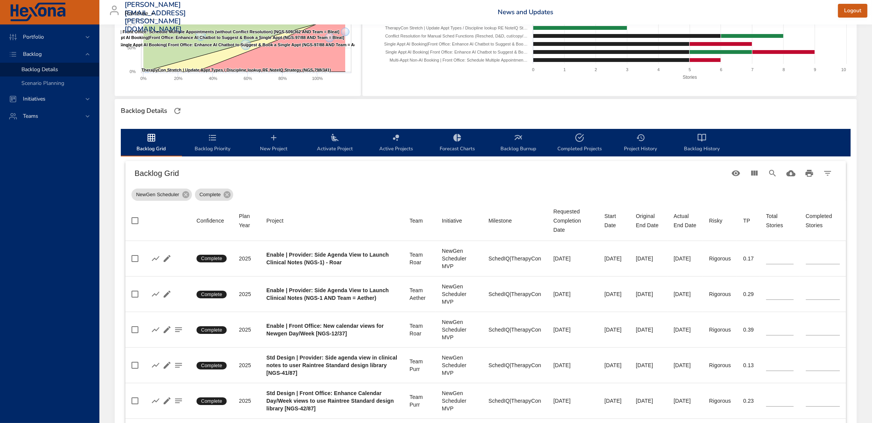
click at [677, 214] on div "Actual End Date" at bounding box center [685, 220] width 23 height 18
type input "**"
type input "*"
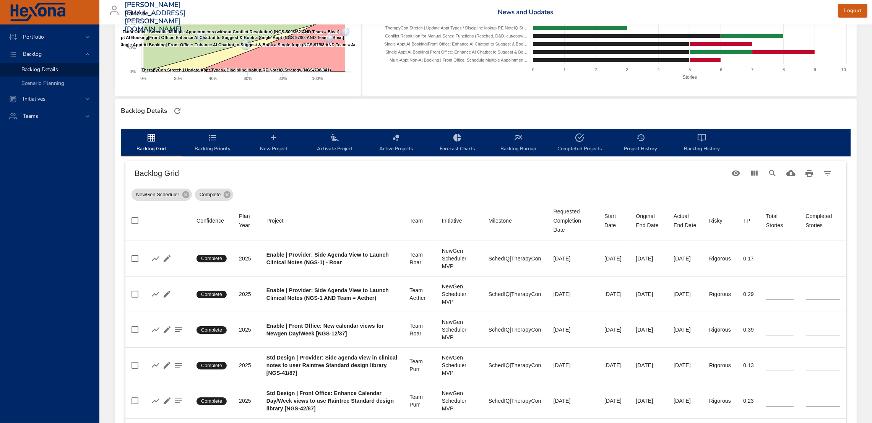
type input "*"
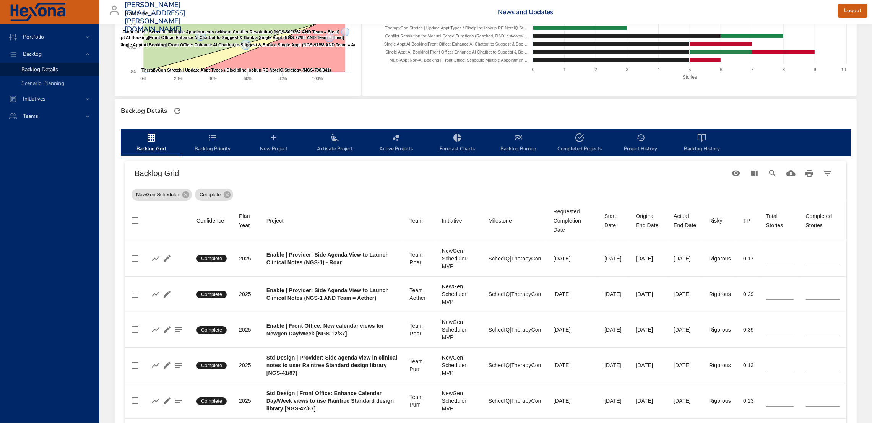
type input "*"
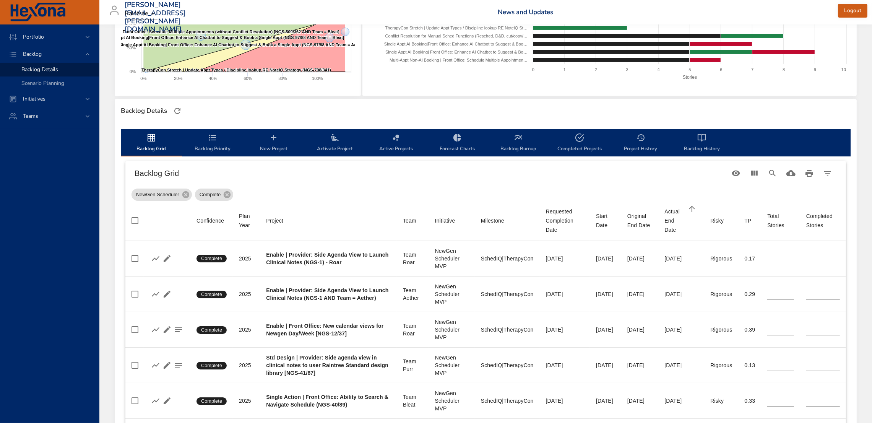
click at [677, 214] on div "Actual End Date" at bounding box center [674, 221] width 21 height 28
type input "*"
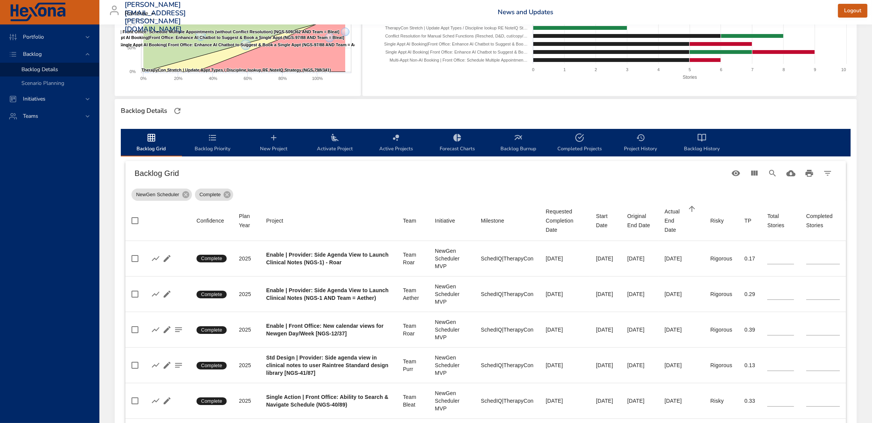
type input "*"
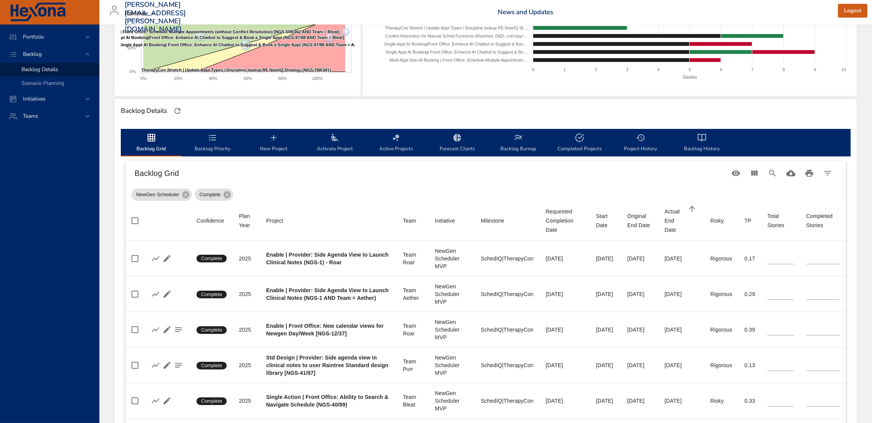
type input "*"
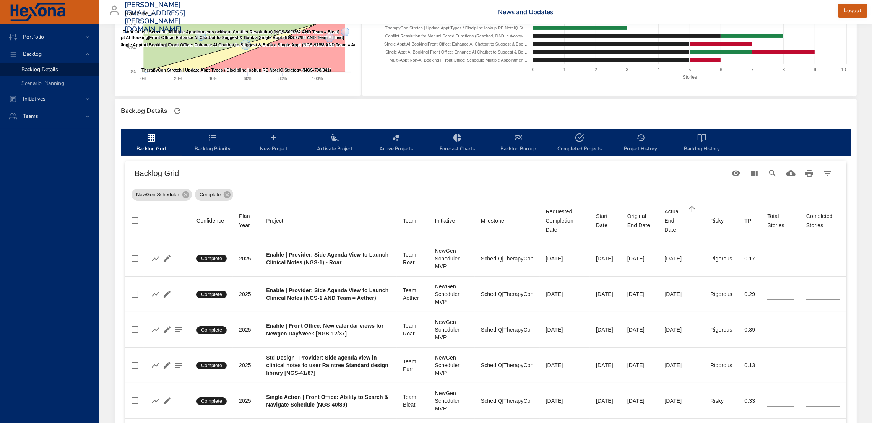
type input "*"
type input "**"
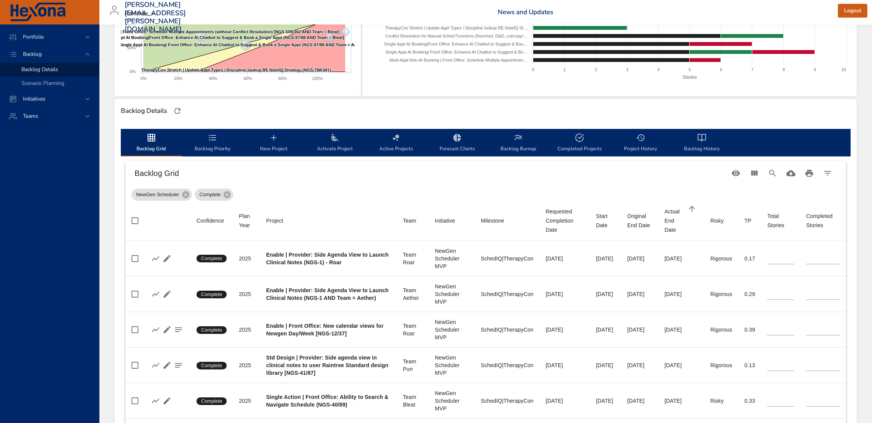
type input "**"
type input "*"
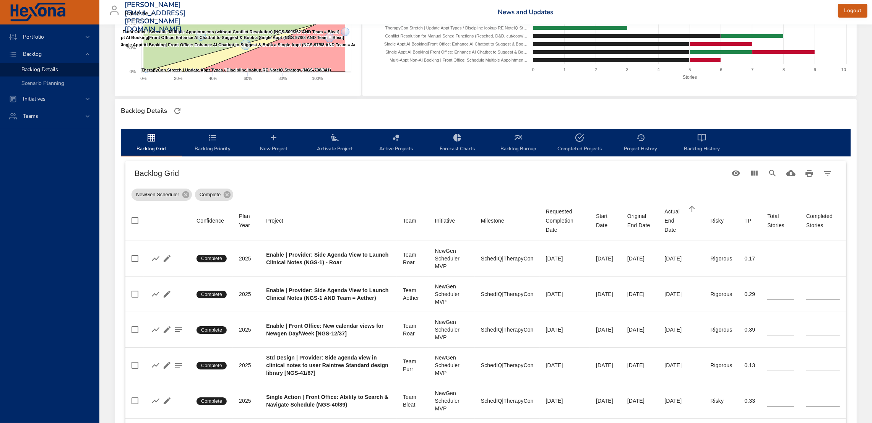
type input "*"
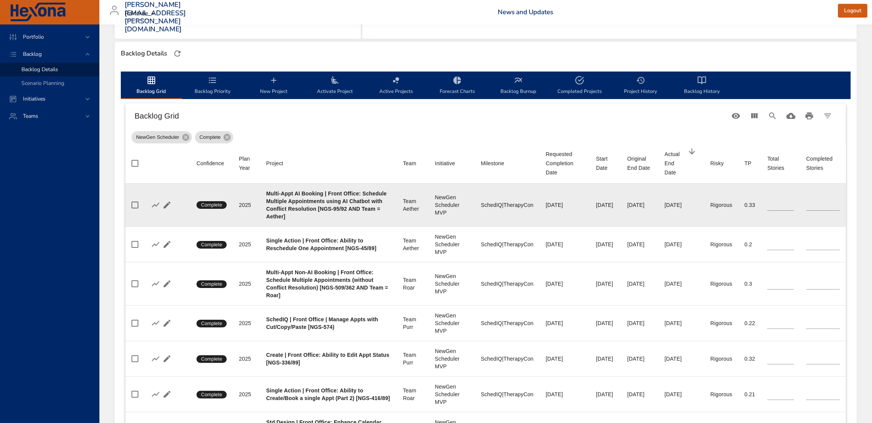
scroll to position [195, 0]
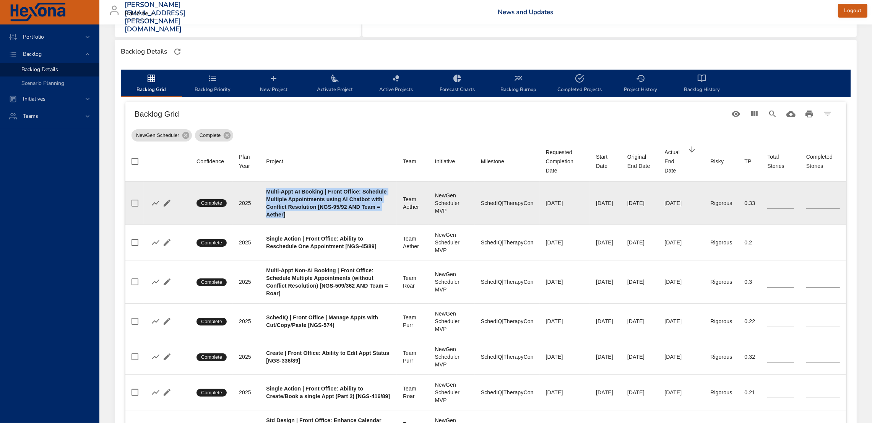
drag, startPoint x: 265, startPoint y: 191, endPoint x: 326, endPoint y: 216, distance: 65.8
click at [326, 216] on div "Multi-Appt AI Booking | Front Office: Schedule Multiple Appointments using AI C…" at bounding box center [328, 203] width 125 height 31
copy b "Multi-Appt AI Booking | Front Office: Schedule Multiple Appointments using AI C…"
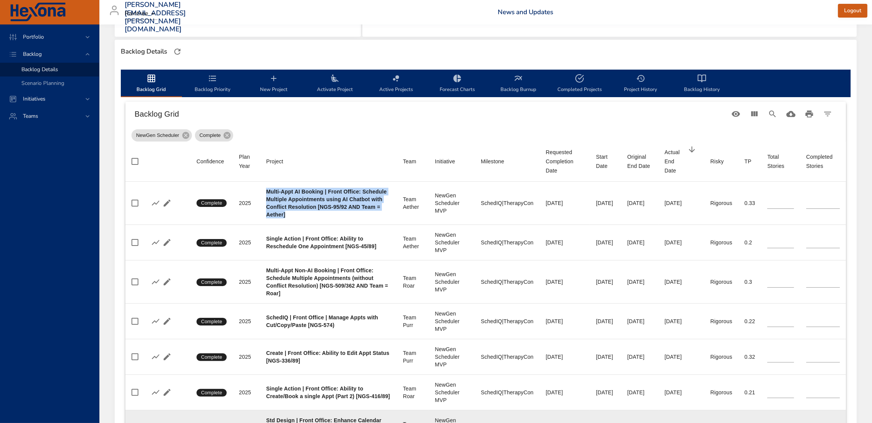
click at [186, 422] on td at bounding box center [167, 428] width 47 height 36
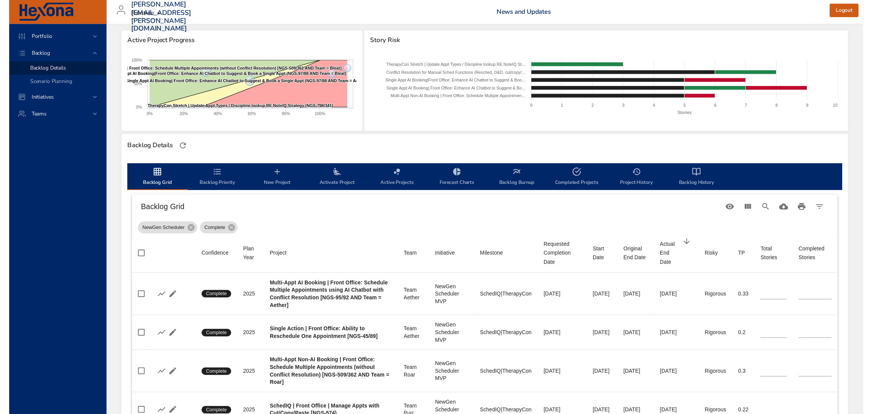
scroll to position [82, 0]
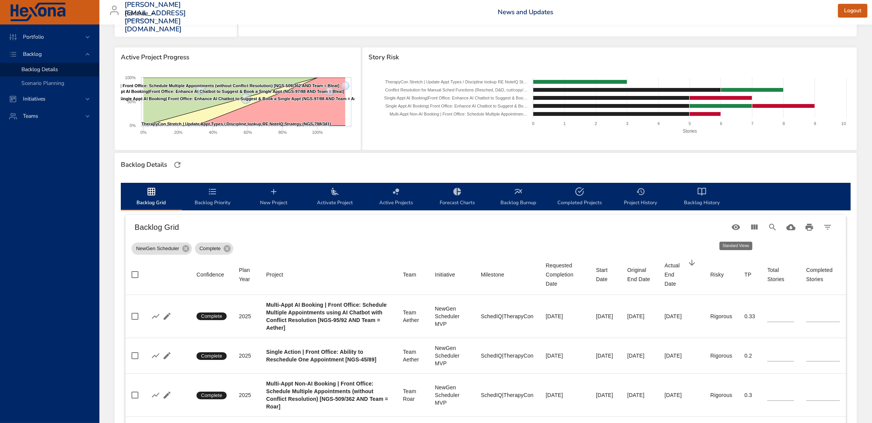
click at [735, 226] on icon "Table Toolbar" at bounding box center [735, 226] width 9 height 9
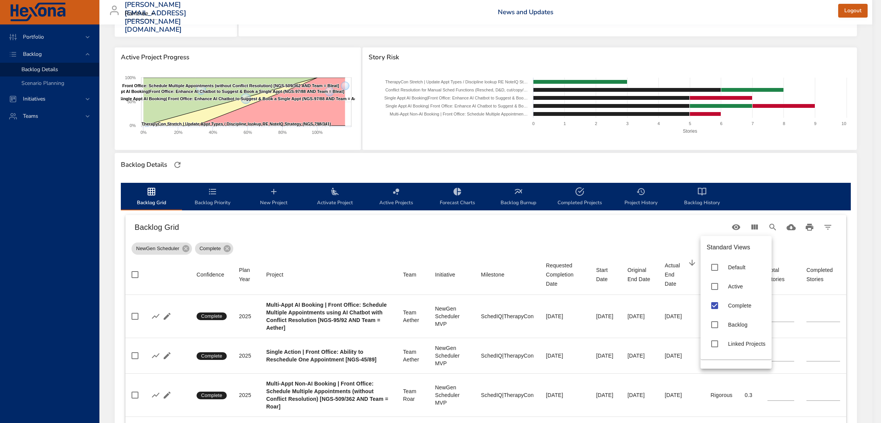
type input "*"
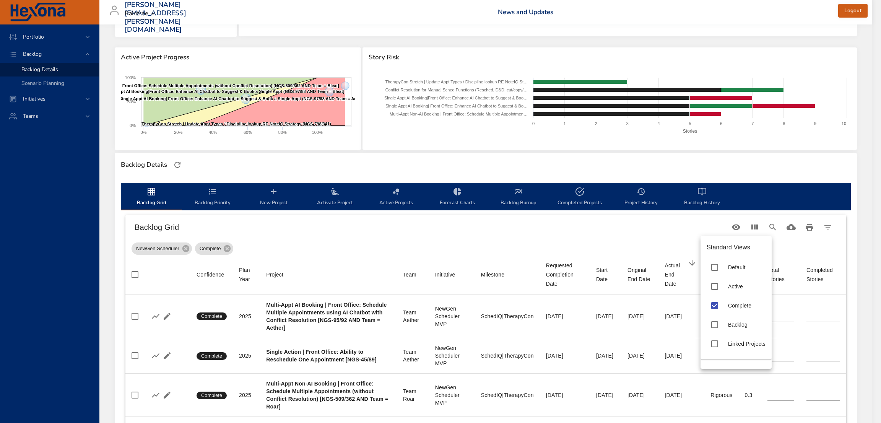
type input "*"
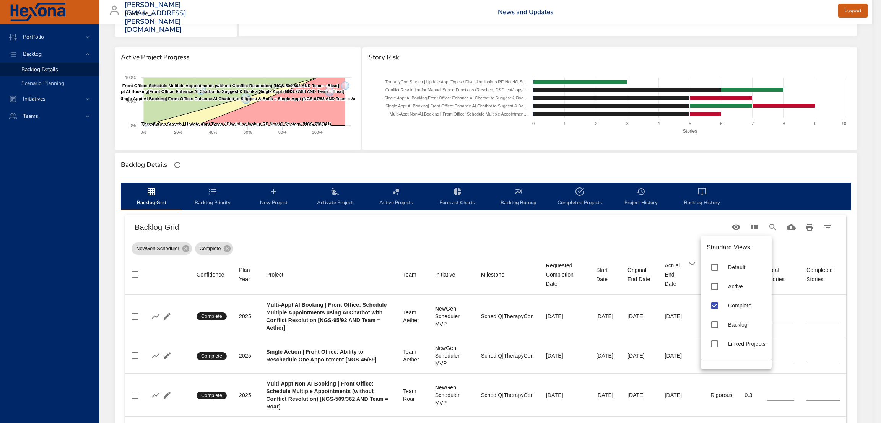
type input "*"
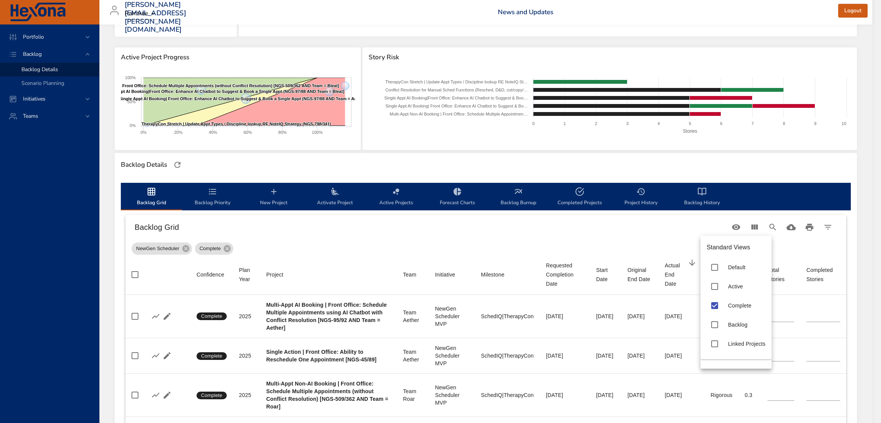
type input "*"
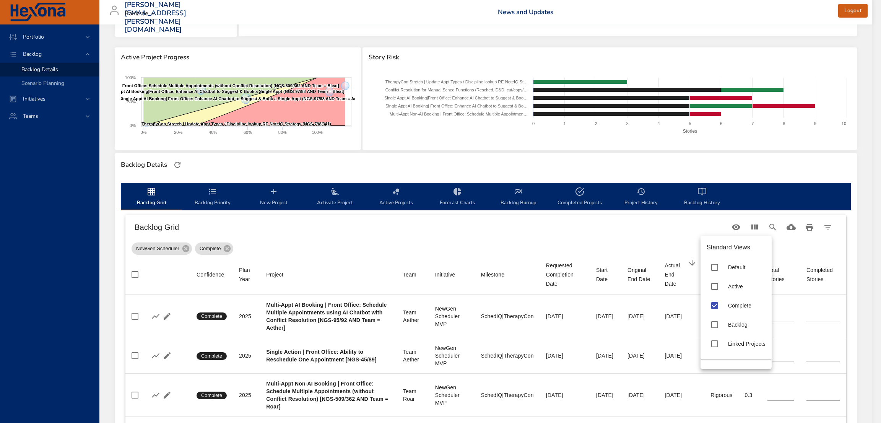
type input "*"
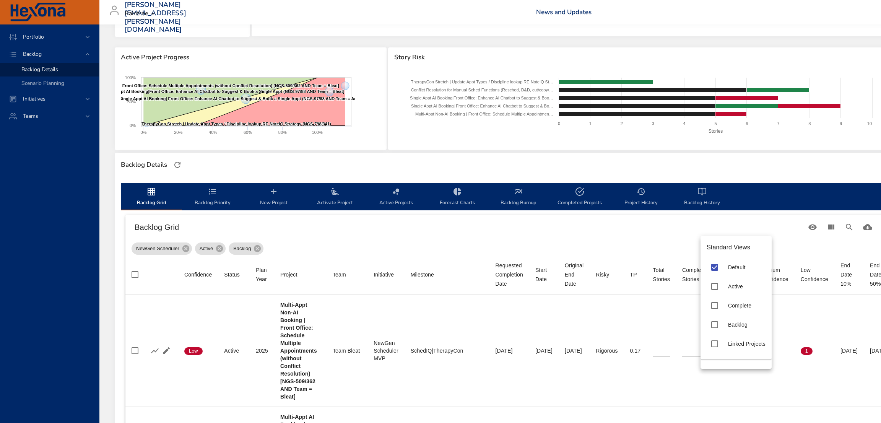
click at [436, 245] on div at bounding box center [440, 211] width 881 height 423
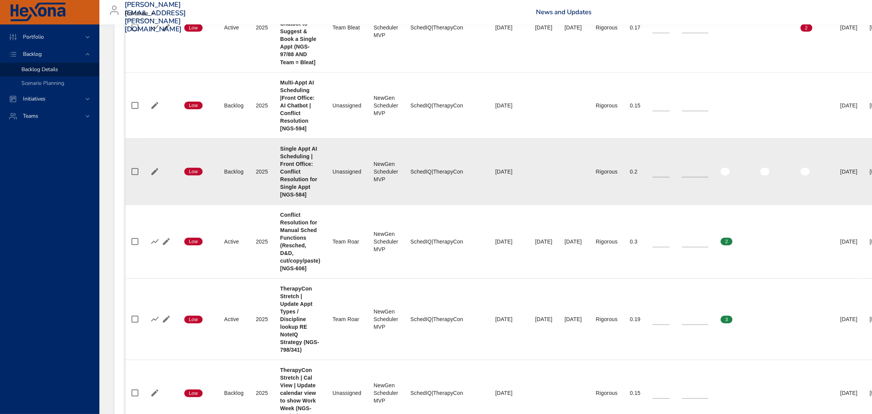
scroll to position [752, 0]
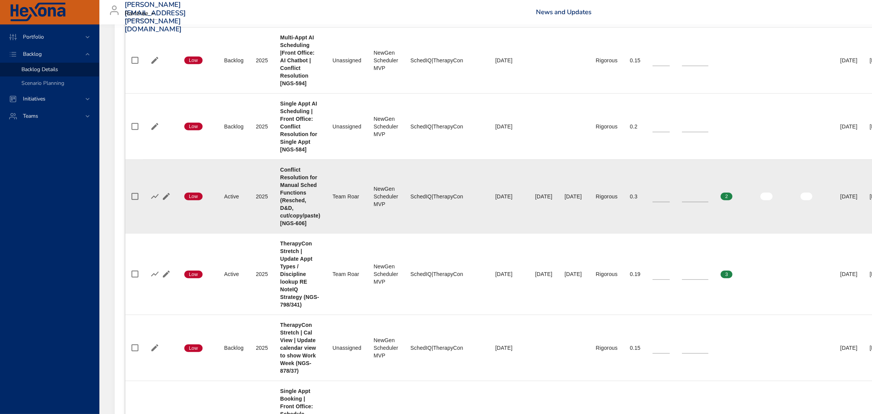
click at [624, 184] on td "Risky Rigorous" at bounding box center [607, 196] width 34 height 74
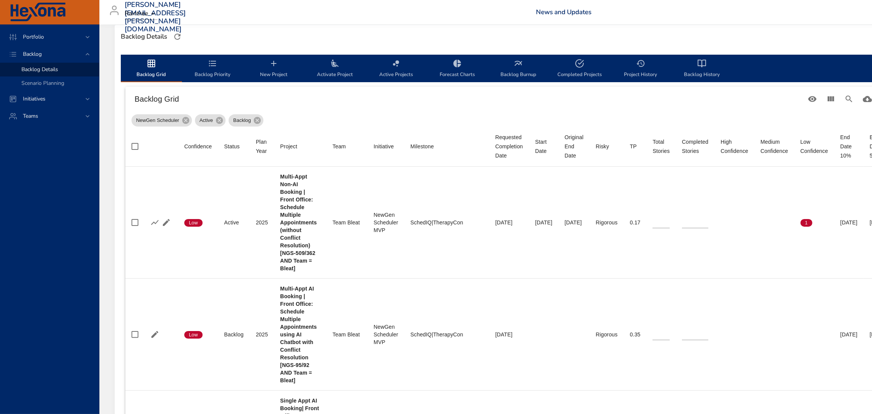
scroll to position [210, 136]
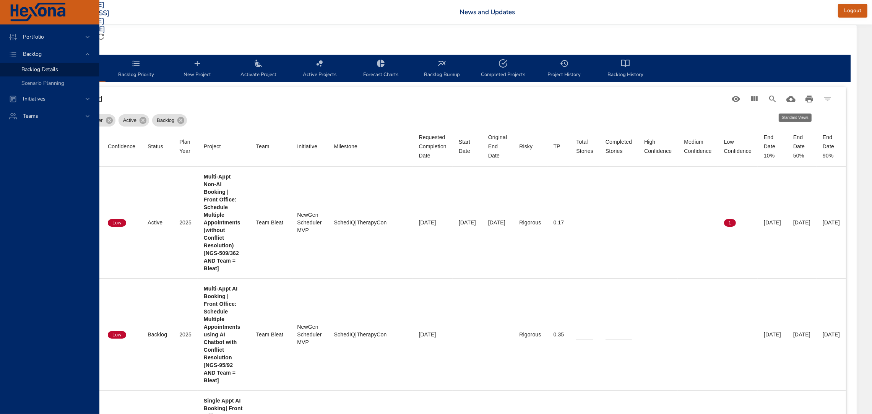
click at [737, 96] on icon "Table Toolbar" at bounding box center [735, 98] width 9 height 9
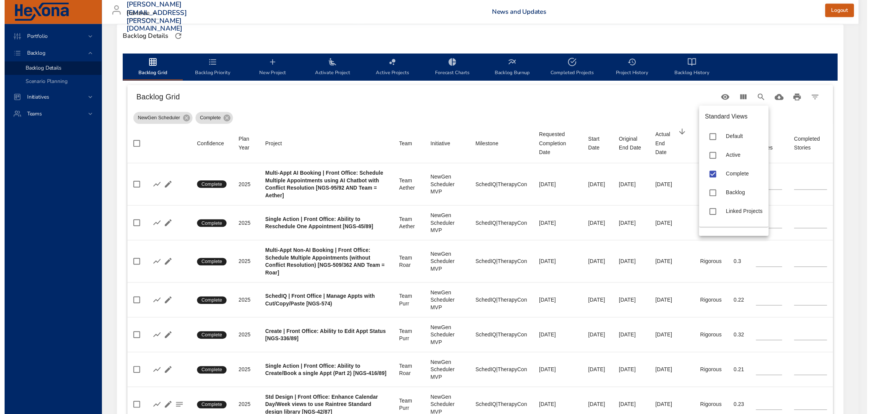
scroll to position [210, 0]
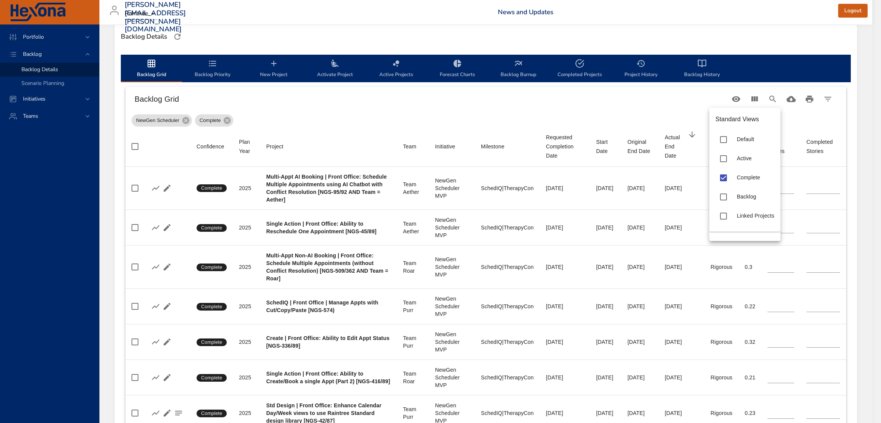
click at [343, 190] on div at bounding box center [440, 211] width 881 height 423
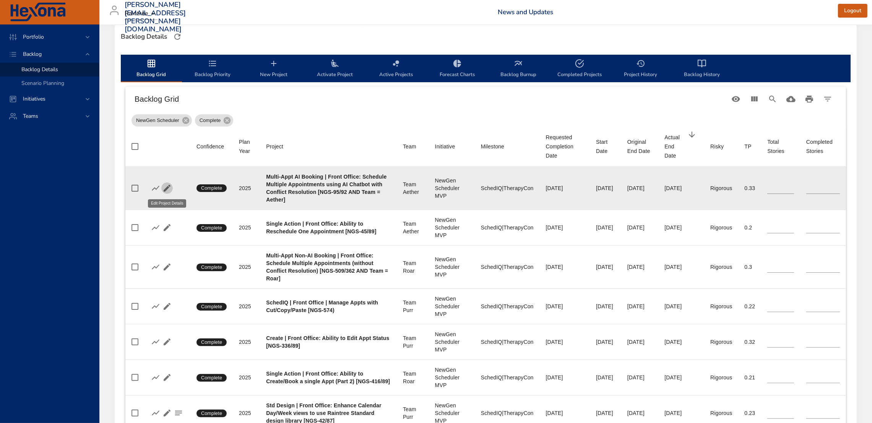
click at [164, 190] on icon "button" at bounding box center [167, 188] width 7 height 7
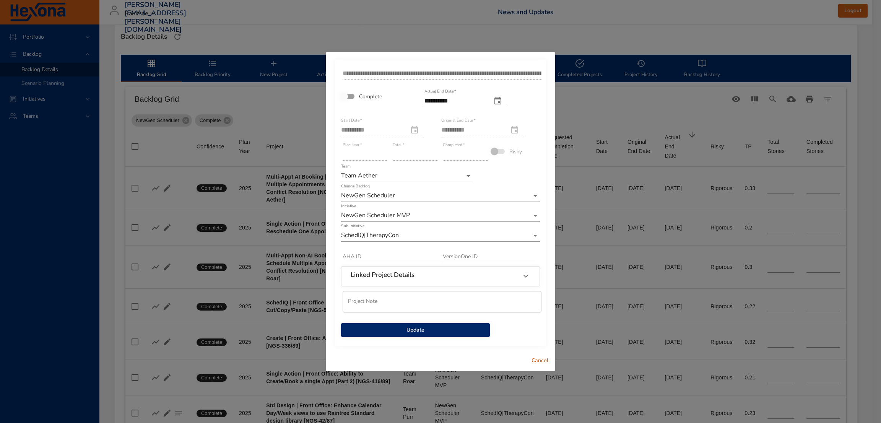
click at [425, 327] on span "Update" at bounding box center [415, 330] width 136 height 10
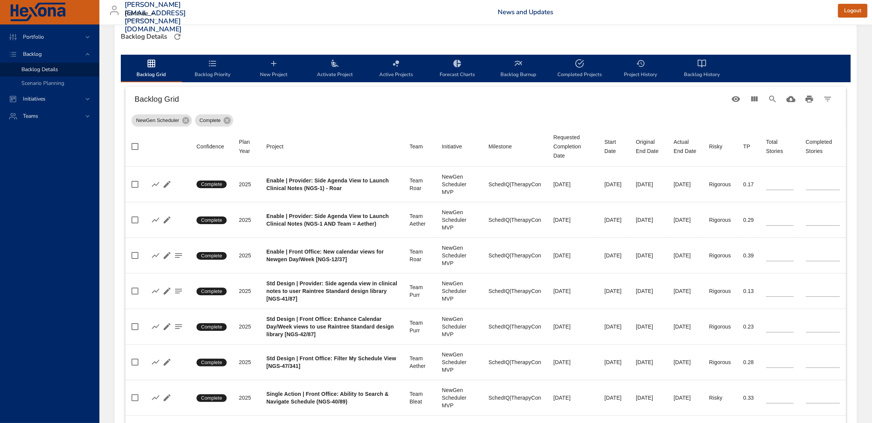
click at [152, 64] on icon "backlog-tab" at bounding box center [151, 63] width 9 height 9
click at [736, 96] on icon "Table Toolbar" at bounding box center [736, 99] width 8 height 6
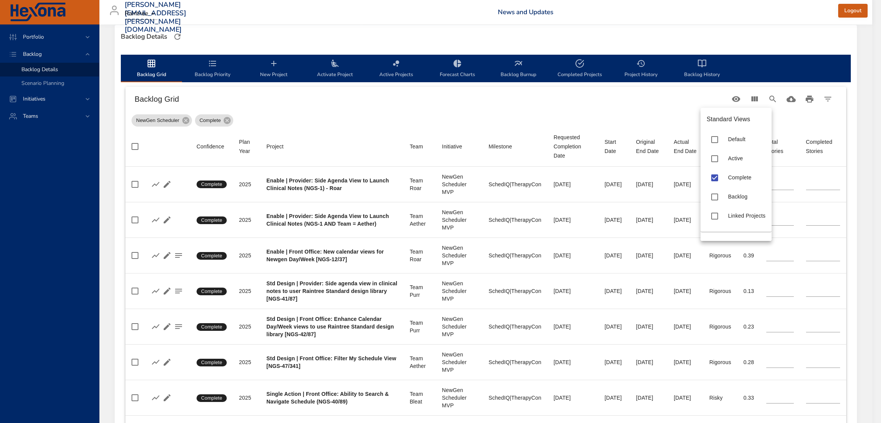
click at [729, 138] on span "Default" at bounding box center [736, 139] width 17 height 6
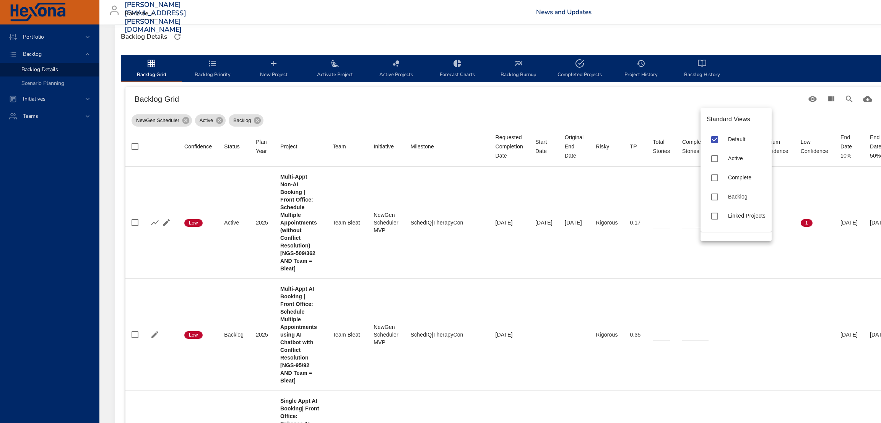
click at [659, 259] on div at bounding box center [440, 211] width 881 height 423
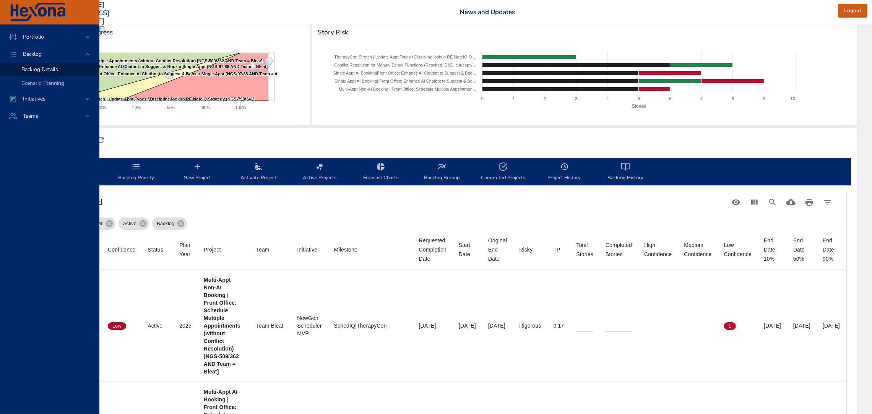
scroll to position [107, 0]
click at [740, 199] on icon "Table Toolbar" at bounding box center [735, 202] width 9 height 9
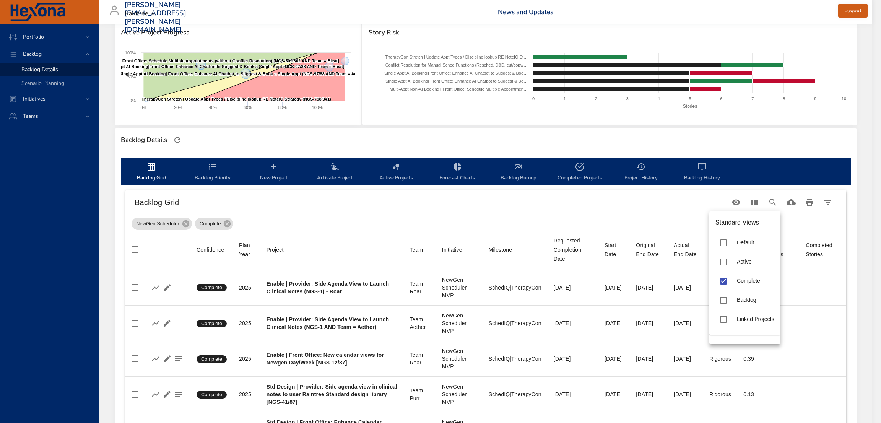
click at [525, 265] on div at bounding box center [440, 211] width 881 height 423
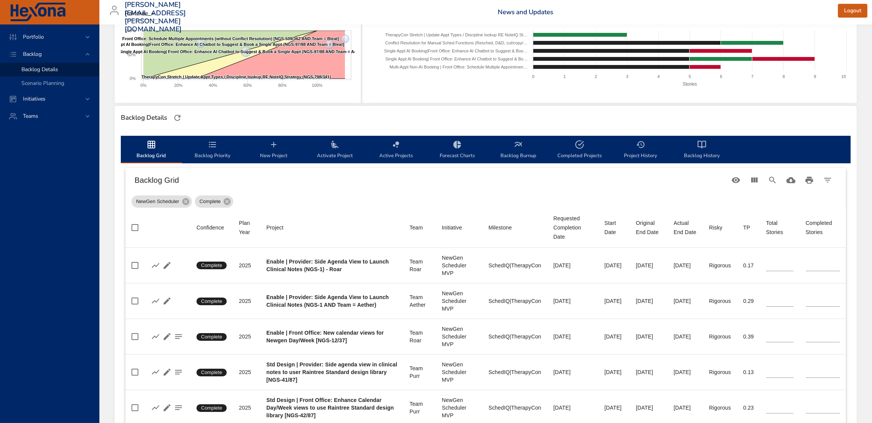
scroll to position [174, 0]
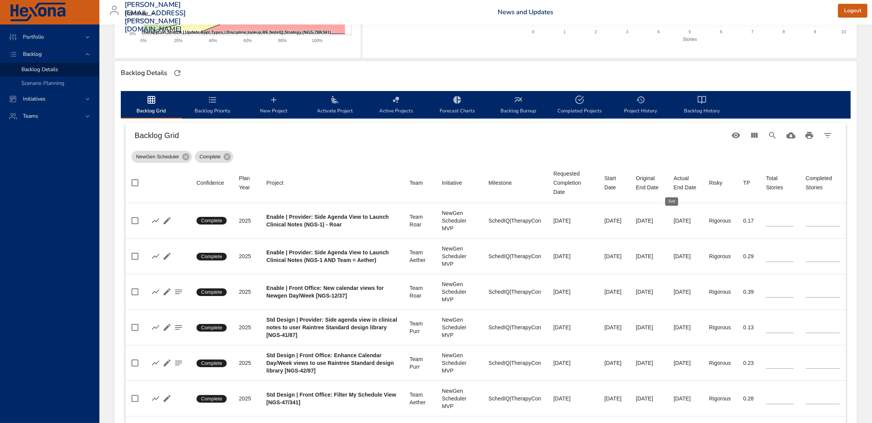
click at [678, 177] on div "Actual End Date" at bounding box center [685, 183] width 23 height 18
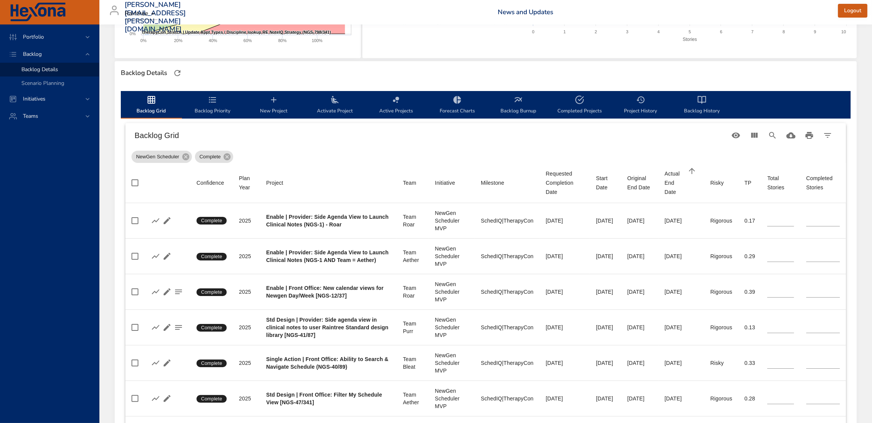
click at [678, 177] on div "Actual End Date" at bounding box center [674, 183] width 21 height 28
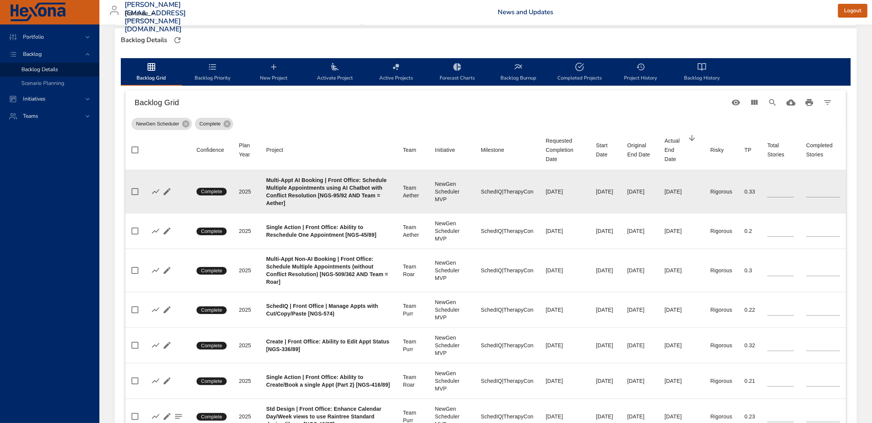
scroll to position [206, 0]
